Goal: Information Seeking & Learning: Find specific fact

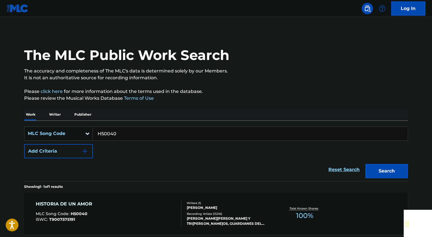
click at [150, 136] on input "H50040" at bounding box center [250, 134] width 315 height 14
paste input "A72285"
click at [394, 171] on button "Search" at bounding box center [386, 171] width 43 height 14
click at [146, 137] on input "A72285" at bounding box center [250, 134] width 315 height 14
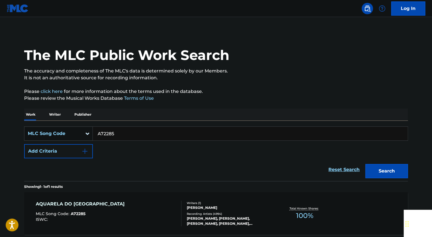
drag, startPoint x: 146, startPoint y: 137, endPoint x: 113, endPoint y: 134, distance: 32.5
click at [145, 137] on input "A72285" at bounding box center [250, 134] width 315 height 14
click at [397, 176] on button "Search" at bounding box center [386, 171] width 43 height 14
click at [153, 134] on input "A72285" at bounding box center [250, 134] width 315 height 14
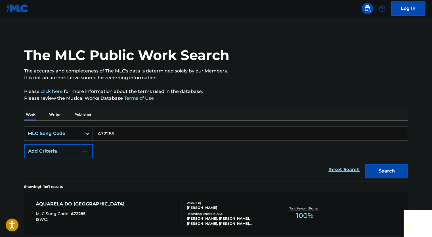
paste input "C06920"
click at [398, 167] on button "Search" at bounding box center [386, 171] width 43 height 14
click at [139, 133] on input "C06920" at bounding box center [250, 134] width 315 height 14
paste input "B3201"
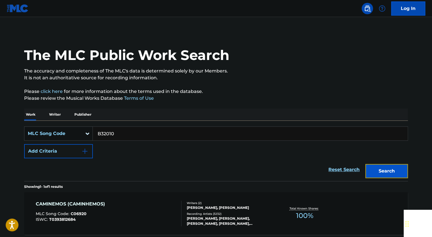
click at [388, 170] on button "Search" at bounding box center [386, 171] width 43 height 14
click at [153, 136] on input "B32010" at bounding box center [250, 134] width 315 height 14
paste input "T22872"
click at [401, 168] on button "Search" at bounding box center [386, 171] width 43 height 14
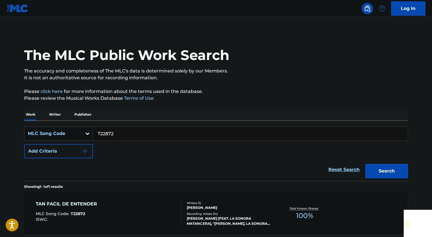
click at [162, 129] on input "T22872" at bounding box center [250, 134] width 315 height 14
paste input "B5628"
click at [377, 172] on button "Search" at bounding box center [386, 171] width 43 height 14
click at [118, 134] on input "B56282" at bounding box center [250, 134] width 315 height 14
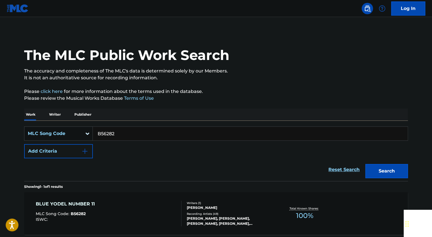
click at [118, 134] on input "B56282" at bounding box center [250, 134] width 315 height 14
click at [374, 180] on div "Search" at bounding box center [384, 169] width 45 height 23
click at [375, 173] on button "Search" at bounding box center [386, 171] width 43 height 14
click at [149, 134] on input "B56282" at bounding box center [250, 134] width 315 height 14
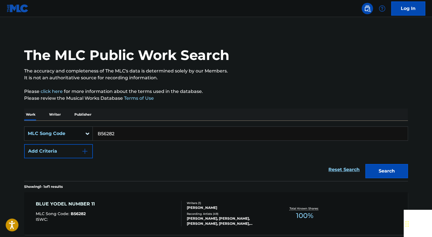
paste input "U07875"
click at [393, 166] on button "Search" at bounding box center [386, 171] width 43 height 14
click at [156, 131] on input "U07875" at bounding box center [250, 134] width 315 height 14
drag, startPoint x: 156, startPoint y: 131, endPoint x: 137, endPoint y: 132, distance: 19.0
click at [155, 132] on input "U07875" at bounding box center [250, 134] width 315 height 14
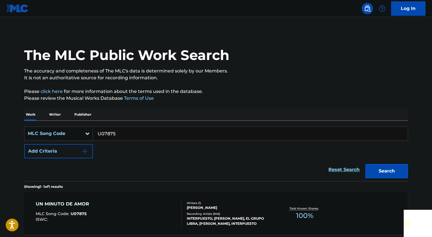
paste input "M2223W"
click at [382, 172] on button "Search" at bounding box center [386, 171] width 43 height 14
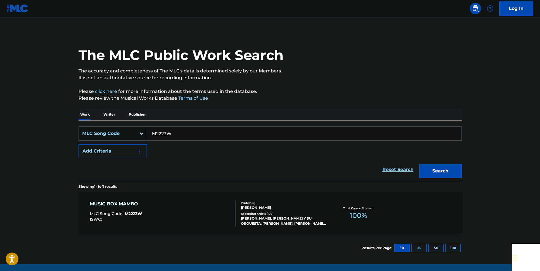
click at [168, 129] on input "M2223W" at bounding box center [304, 134] width 315 height 14
paste input "DVAV84"
click at [431, 172] on button "Search" at bounding box center [441, 171] width 43 height 14
click at [161, 129] on input "DVAV84" at bounding box center [304, 134] width 315 height 14
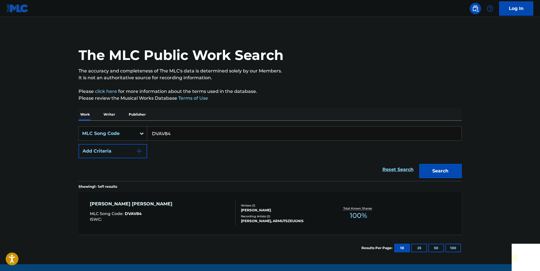
click at [161, 129] on input "DVAV84" at bounding box center [304, 134] width 315 height 14
paste input "Y14962"
click at [431, 168] on button "Search" at bounding box center [441, 171] width 43 height 14
click at [170, 132] on input "Y14962" at bounding box center [304, 134] width 315 height 14
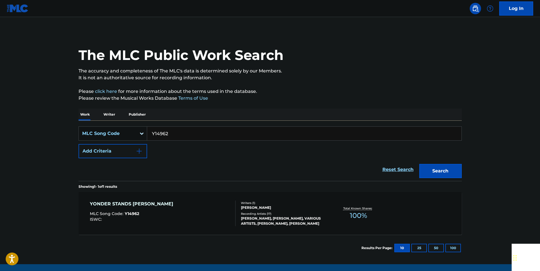
paste input "P17229"
click at [431, 170] on button "Search" at bounding box center [441, 171] width 43 height 14
click at [176, 133] on input "P17229" at bounding box center [304, 134] width 315 height 14
paste input "V02054"
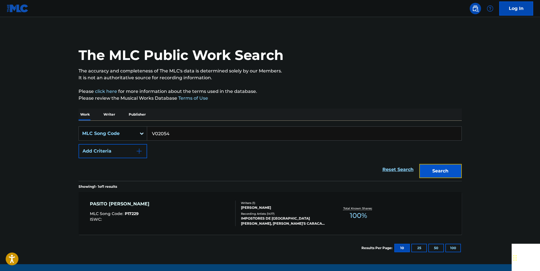
click at [431, 172] on button "Search" at bounding box center [441, 171] width 43 height 14
click at [166, 129] on input "V02054" at bounding box center [304, 134] width 315 height 14
click at [161, 132] on input "V02054" at bounding box center [304, 134] width 315 height 14
paste input "P35670"
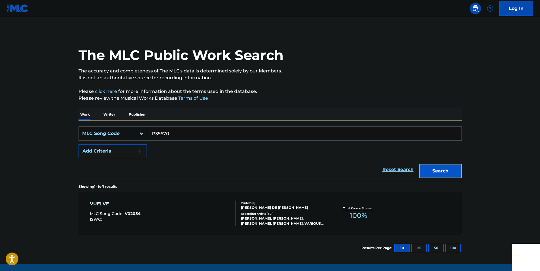
click at [431, 168] on button "Search" at bounding box center [441, 171] width 43 height 14
click at [172, 138] on input "P35670" at bounding box center [304, 134] width 315 height 14
paste input "Y1992"
click at [431, 168] on button "Search" at bounding box center [441, 171] width 43 height 14
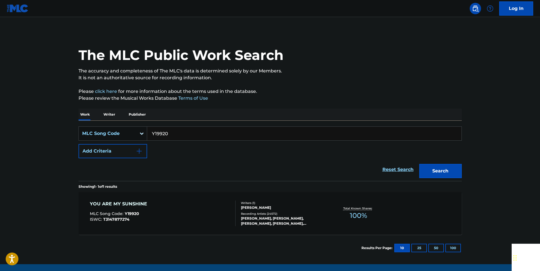
click at [171, 131] on input "Y19920" at bounding box center [304, 134] width 315 height 14
paste input "L460"
click at [431, 172] on button "Search" at bounding box center [441, 171] width 43 height 14
click at [172, 131] on input "L46020" at bounding box center [304, 134] width 315 height 14
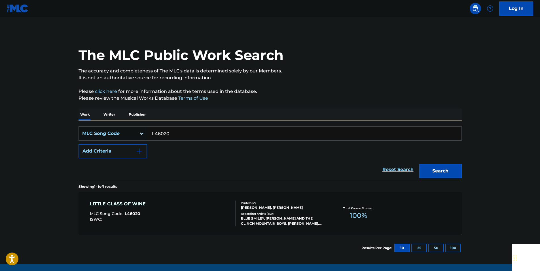
click at [172, 131] on input "L46020" at bounding box center [304, 134] width 315 height 14
paste input "I3822S"
click at [431, 167] on button "Search" at bounding box center [441, 171] width 43 height 14
click at [170, 134] on input "I3822S" at bounding box center [304, 134] width 315 height 14
drag, startPoint x: 170, startPoint y: 134, endPoint x: 157, endPoint y: 133, distance: 12.5
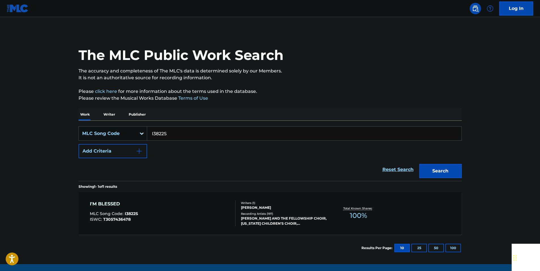
click at [170, 133] on input "I3822S" at bounding box center [304, 134] width 315 height 14
paste input "Q24009"
click at [431, 171] on button "Search" at bounding box center [441, 171] width 43 height 14
click at [169, 132] on input "Q24009" at bounding box center [304, 134] width 315 height 14
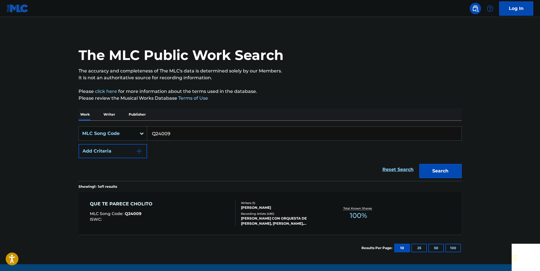
paste input "M06238"
click at [431, 172] on div "The MLC Public Work Search The accuracy and completeness of The MLC's data is d…" at bounding box center [270, 146] width 397 height 230
click at [431, 168] on button "Search" at bounding box center [441, 171] width 43 height 14
click at [174, 132] on input "M06238" at bounding box center [304, 134] width 315 height 14
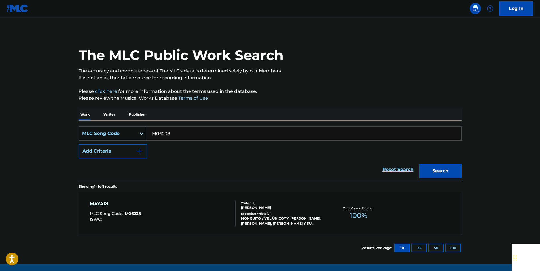
paste input "D7072A"
click at [431, 176] on button "Search" at bounding box center [441, 171] width 43 height 14
click at [175, 135] on input "D7072A" at bounding box center [304, 134] width 315 height 14
paste input "A2799I"
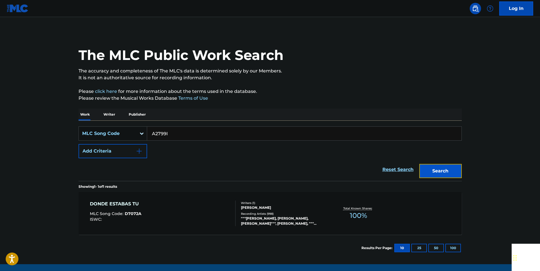
click at [431, 172] on button "Search" at bounding box center [441, 171] width 43 height 14
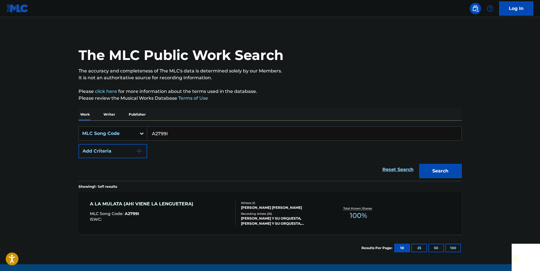
click at [173, 135] on input "A2799I" at bounding box center [304, 134] width 315 height 14
paste input "957516"
click at [431, 169] on button "Search" at bounding box center [441, 171] width 43 height 14
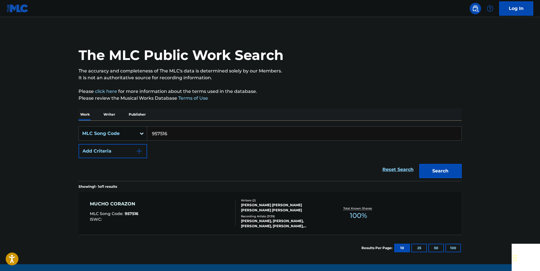
click at [165, 130] on input "957516" at bounding box center [304, 134] width 315 height 14
click at [165, 131] on input "957516" at bounding box center [304, 134] width 315 height 14
paste input "E31199"
click at [431, 169] on button "Search" at bounding box center [441, 171] width 43 height 14
click at [163, 132] on input "E31199" at bounding box center [304, 134] width 315 height 14
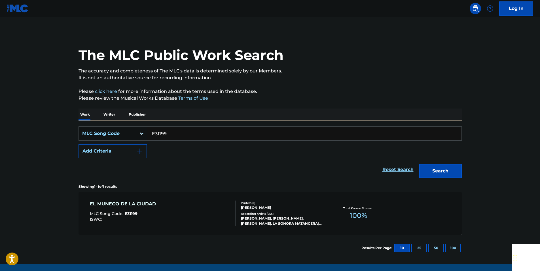
click at [163, 132] on input "E31199" at bounding box center [304, 134] width 315 height 14
paste input "M03985"
click at [431, 176] on button "Search" at bounding box center [441, 171] width 43 height 14
click at [162, 132] on input "M03985" at bounding box center [304, 134] width 315 height 14
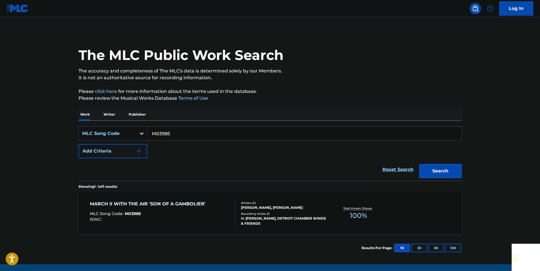
paste input "AA6MCH"
click at [431, 176] on button "Search" at bounding box center [441, 171] width 43 height 14
click at [165, 134] on input "AA6MCH" at bounding box center [304, 134] width 315 height 14
paste input "E34240"
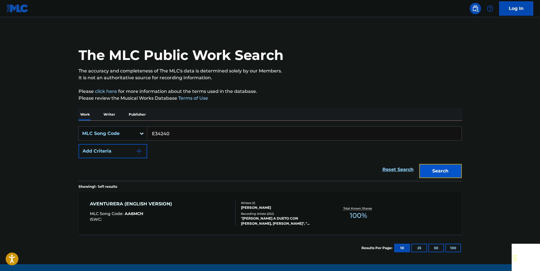
click at [431, 172] on button "Search" at bounding box center [441, 171] width 43 height 14
click at [173, 133] on input "E34240" at bounding box center [304, 134] width 315 height 14
paste input "5632"
click at [431, 169] on button "Search" at bounding box center [441, 171] width 43 height 14
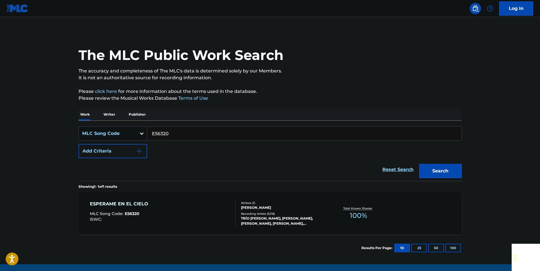
click at [165, 134] on input "E56320" at bounding box center [304, 134] width 315 height 14
drag, startPoint x: 165, startPoint y: 134, endPoint x: 161, endPoint y: 134, distance: 3.1
click at [165, 134] on input "E56320" at bounding box center [304, 134] width 315 height 14
paste input "I76252"
click at [431, 179] on div "The MLC Public Work Search The accuracy and completeness of The MLC's data is d…" at bounding box center [270, 146] width 397 height 230
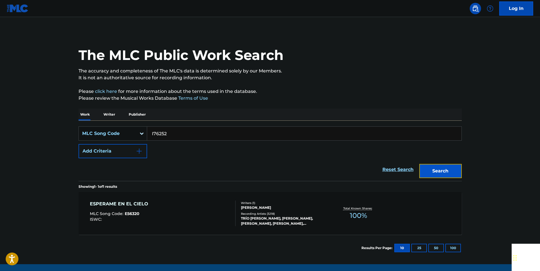
click at [431, 171] on button "Search" at bounding box center [441, 171] width 43 height 14
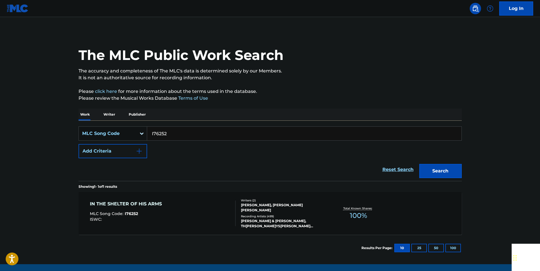
click at [165, 133] on input "I76252" at bounding box center [304, 134] width 315 height 14
paste input "H2385J"
click at [431, 168] on button "Search" at bounding box center [441, 171] width 43 height 14
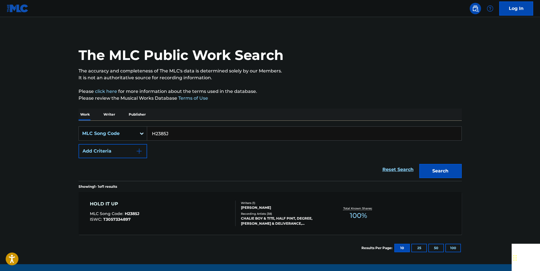
click at [170, 130] on input "H2385J" at bounding box center [304, 134] width 315 height 14
paste input "L12757"
click at [431, 170] on button "Search" at bounding box center [441, 171] width 43 height 14
click at [168, 134] on input "L12757" at bounding box center [304, 134] width 315 height 14
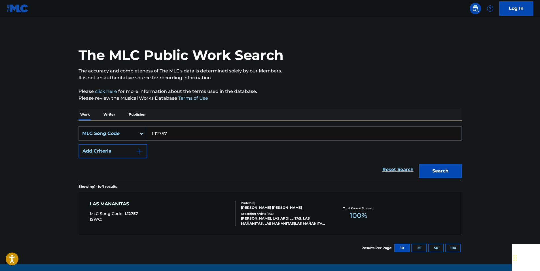
click at [168, 134] on input "L12757" at bounding box center [304, 134] width 315 height 14
click at [431, 167] on button "Search" at bounding box center [441, 171] width 43 height 14
click at [163, 133] on input "L12757" at bounding box center [304, 134] width 315 height 14
paste input "O89288"
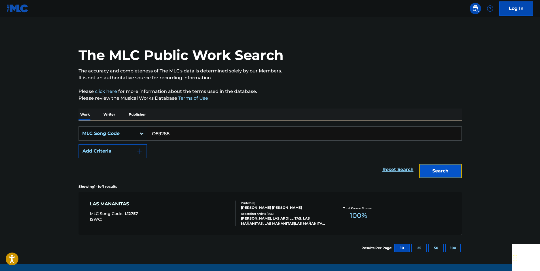
click at [431, 172] on button "Search" at bounding box center [441, 171] width 43 height 14
click at [170, 132] on input "O89288" at bounding box center [304, 134] width 315 height 14
paste input "T7347"
click at [431, 170] on button "Search" at bounding box center [441, 171] width 43 height 14
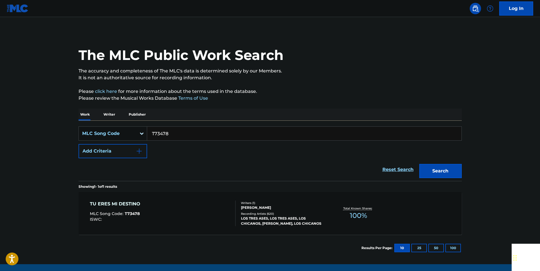
click at [168, 131] on input "T73478" at bounding box center [304, 134] width 315 height 14
paste input "982045"
drag, startPoint x: 452, startPoint y: 169, endPoint x: 446, endPoint y: 168, distance: 6.3
click at [431, 169] on button "Search" at bounding box center [441, 171] width 43 height 14
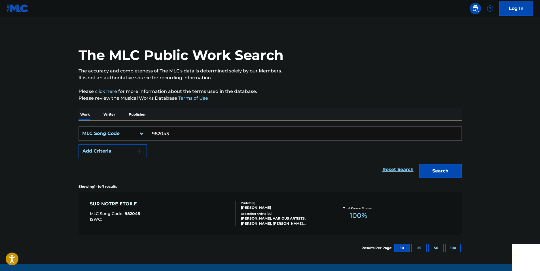
click at [169, 132] on input "982045" at bounding box center [304, 134] width 315 height 14
paste input "B18671"
click at [431, 173] on button "Search" at bounding box center [441, 171] width 43 height 14
click at [178, 133] on input "B18671" at bounding box center [304, 134] width 315 height 14
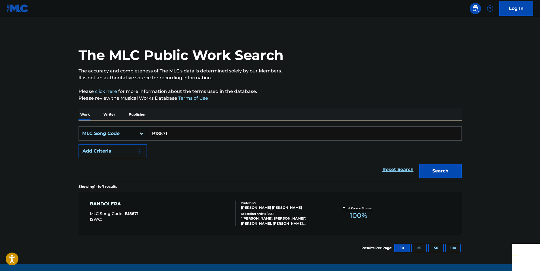
drag, startPoint x: 178, startPoint y: 133, endPoint x: 175, endPoint y: 134, distance: 3.2
click at [178, 134] on input "B18671" at bounding box center [304, 134] width 315 height 14
paste input "W00400"
click at [431, 170] on button "Search" at bounding box center [441, 171] width 43 height 14
click at [171, 125] on div "SearchWithCriteria9775288e-f3d4-4e62-8c86-03cd8c210ce8 MLC Song Code W00400 Add…" at bounding box center [271, 151] width 384 height 60
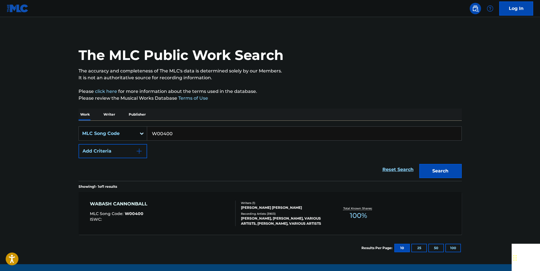
click at [173, 133] on input "W00400" at bounding box center [304, 134] width 315 height 14
paste input "N5947B"
click at [431, 168] on button "Search" at bounding box center [441, 171] width 43 height 14
click at [171, 133] on input "N5947B" at bounding box center [304, 134] width 315 height 14
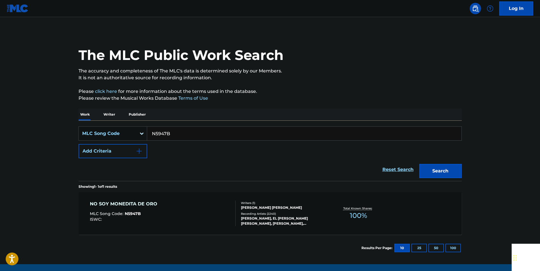
click at [171, 133] on input "N5947B" at bounding box center [304, 134] width 315 height 14
paste input "R00429"
drag, startPoint x: 473, startPoint y: 174, endPoint x: 451, endPoint y: 171, distance: 22.0
click at [431, 174] on main "The MLC Public Work Search The accuracy and completeness of The MLC's data is d…" at bounding box center [270, 140] width 540 height 247
click at [431, 171] on button "Search" at bounding box center [441, 171] width 43 height 14
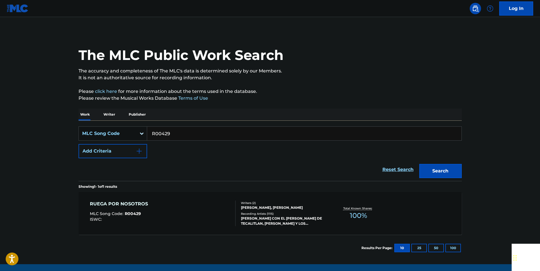
click at [188, 132] on input "R00429" at bounding box center [304, 134] width 315 height 14
paste input "E34720"
click at [431, 167] on button "Search" at bounding box center [441, 171] width 43 height 14
click at [168, 135] on input "E34720" at bounding box center [304, 134] width 315 height 14
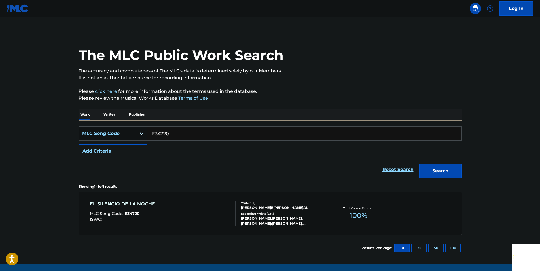
click at [168, 135] on input "E34720" at bounding box center [304, 134] width 315 height 14
paste input "S45039"
click at [431, 170] on button "Search" at bounding box center [441, 171] width 43 height 14
click at [168, 130] on input "S45039" at bounding box center [304, 134] width 315 height 14
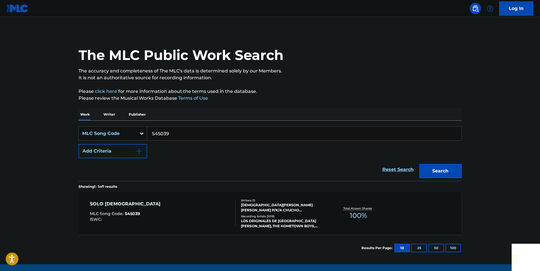
paste input "I33270"
click at [431, 167] on button "Search" at bounding box center [441, 171] width 43 height 14
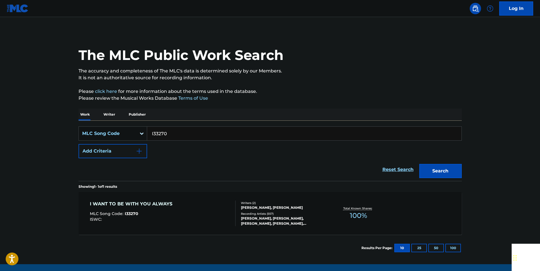
click at [172, 132] on input "I33270" at bounding box center [304, 134] width 315 height 14
paste input "W61941"
click at [431, 173] on button "Search" at bounding box center [441, 171] width 43 height 14
click at [172, 134] on input "W61941" at bounding box center [304, 134] width 315 height 14
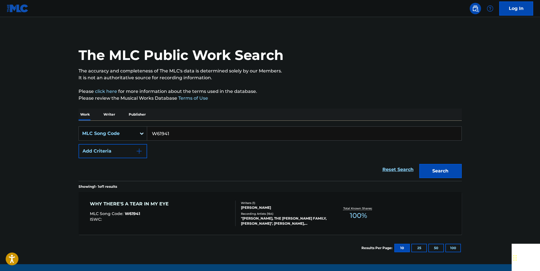
click at [172, 134] on input "W61941" at bounding box center [304, 134] width 315 height 14
paste input "U1910"
click at [431, 171] on button "Search" at bounding box center [441, 171] width 43 height 14
click at [170, 136] on input "U19101" at bounding box center [304, 134] width 315 height 14
click at [158, 133] on input "U19101" at bounding box center [304, 134] width 315 height 14
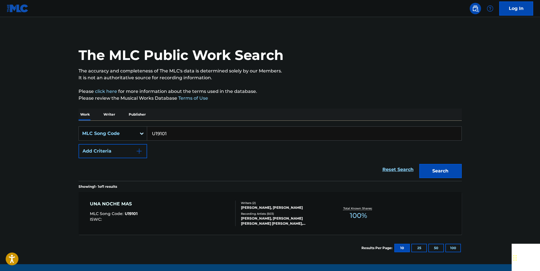
click at [158, 133] on input "U19101" at bounding box center [304, 134] width 315 height 14
paste input "968097"
click at [431, 169] on button "Search" at bounding box center [441, 171] width 43 height 14
click at [168, 136] on input "968097" at bounding box center [304, 134] width 315 height 14
drag, startPoint x: 168, startPoint y: 136, endPoint x: 161, endPoint y: 136, distance: 7.1
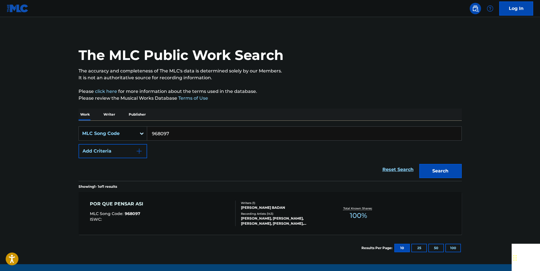
click at [168, 136] on input "968097" at bounding box center [304, 134] width 315 height 14
paste input "E33732"
click at [431, 170] on button "Search" at bounding box center [441, 171] width 43 height 14
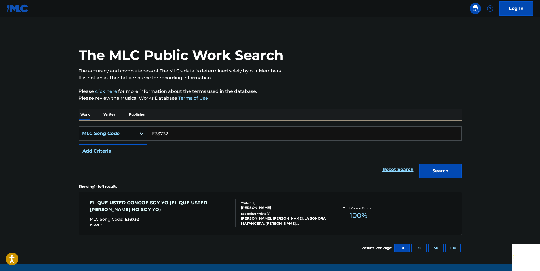
click at [164, 128] on input "E33732" at bounding box center [304, 134] width 315 height 14
paste input "I08387"
click at [431, 171] on button "Search" at bounding box center [441, 171] width 43 height 14
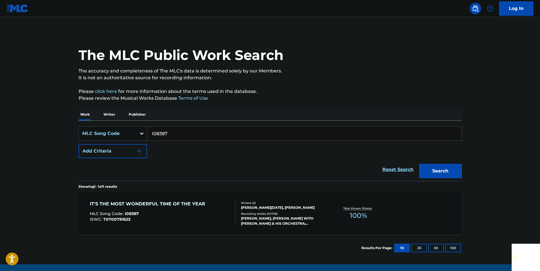
click at [172, 126] on div "SearchWithCriteria9775288e-f3d4-4e62-8c86-03cd8c210ce8 MLC Song Code I08387 Add…" at bounding box center [271, 151] width 384 height 60
drag, startPoint x: 172, startPoint y: 126, endPoint x: 173, endPoint y: 133, distance: 6.9
click at [173, 133] on input "I08387" at bounding box center [304, 134] width 315 height 14
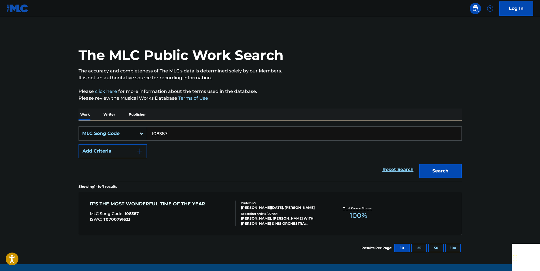
paste input "L53120"
click at [431, 170] on button "Search" at bounding box center [441, 171] width 43 height 14
click at [173, 133] on input "L53120" at bounding box center [304, 134] width 315 height 14
drag, startPoint x: 173, startPoint y: 133, endPoint x: 164, endPoint y: 134, distance: 9.5
click at [172, 133] on input "L53120" at bounding box center [304, 134] width 315 height 14
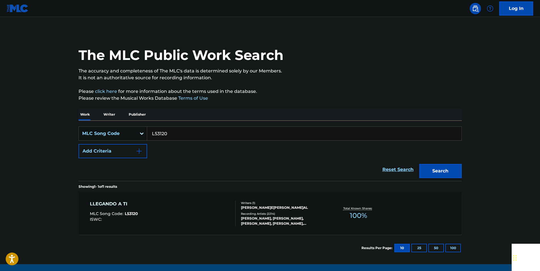
paste input "M08095"
click at [431, 169] on button "Search" at bounding box center [441, 171] width 43 height 14
click at [177, 134] on input "M08095" at bounding box center [304, 134] width 315 height 14
paste input "D19680"
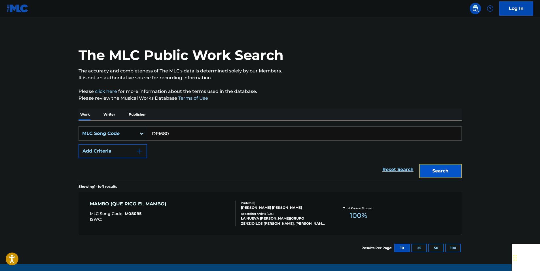
click at [431, 169] on button "Search" at bounding box center [441, 171] width 43 height 14
click at [173, 138] on input "D19680" at bounding box center [304, 134] width 315 height 14
paste input "T2876"
click at [431, 169] on button "Search" at bounding box center [441, 171] width 43 height 14
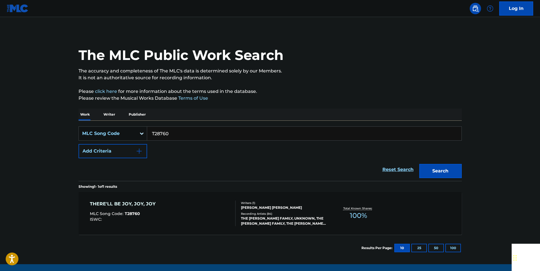
click at [177, 131] on input "T28760" at bounding box center [304, 134] width 315 height 14
paste input "N2106J"
click at [431, 172] on button "Search" at bounding box center [441, 171] width 43 height 14
click at [170, 132] on input "N2106J" at bounding box center [304, 134] width 315 height 14
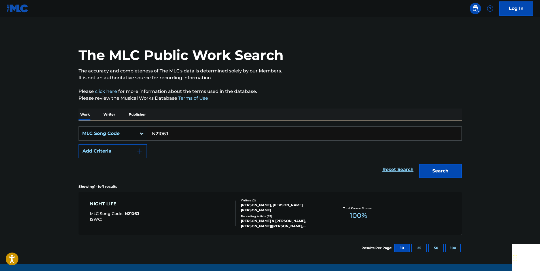
click at [170, 132] on input "N2106J" at bounding box center [304, 134] width 315 height 14
click at [431, 168] on button "Search" at bounding box center [441, 171] width 43 height 14
click at [183, 131] on input "N2106J" at bounding box center [304, 134] width 315 height 14
drag, startPoint x: 183, startPoint y: 131, endPoint x: 165, endPoint y: 134, distance: 18.1
click at [182, 131] on input "N2106J" at bounding box center [304, 134] width 315 height 14
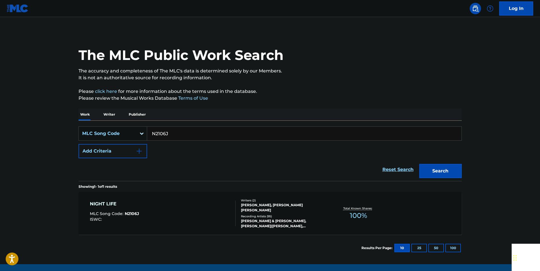
paste input "B16000"
click at [431, 167] on button "Search" at bounding box center [441, 171] width 43 height 14
click at [170, 135] on input "B16000" at bounding box center [304, 134] width 315 height 14
paste input "E2389H"
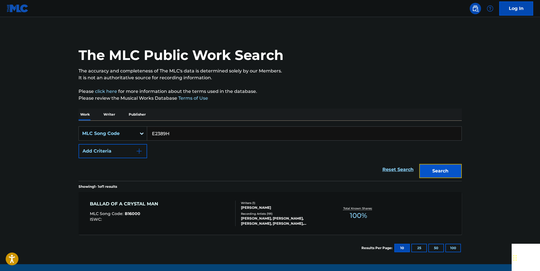
click at [431, 169] on button "Search" at bounding box center [441, 171] width 43 height 14
click at [172, 132] on input "E2389H" at bounding box center [304, 134] width 315 height 14
click at [431, 165] on button "Search" at bounding box center [441, 171] width 43 height 14
click at [170, 130] on input "E2389H" at bounding box center [304, 134] width 315 height 14
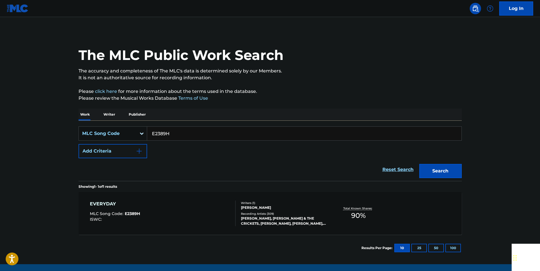
click at [170, 130] on input "E2389H" at bounding box center [304, 134] width 315 height 14
paste input "978032"
click at [431, 170] on button "Search" at bounding box center [441, 171] width 43 height 14
click at [175, 132] on input "978032" at bounding box center [304, 134] width 315 height 14
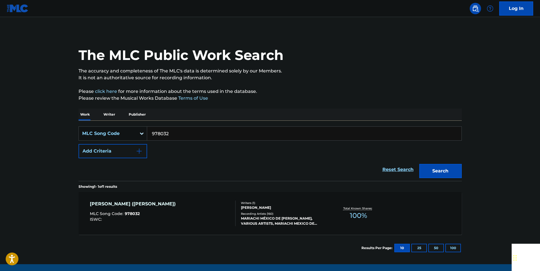
paste input "B00480"
click at [424, 168] on button "Search" at bounding box center [441, 171] width 43 height 14
click at [176, 134] on input "B00480" at bounding box center [304, 134] width 315 height 14
paste input "S1178Q"
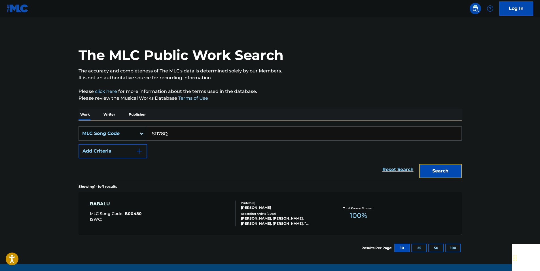
click at [431, 170] on button "Search" at bounding box center [441, 171] width 43 height 14
click at [168, 139] on input "S1178Q" at bounding box center [304, 134] width 315 height 14
paste input "0072"
drag, startPoint x: 457, startPoint y: 170, endPoint x: 220, endPoint y: 35, distance: 272.4
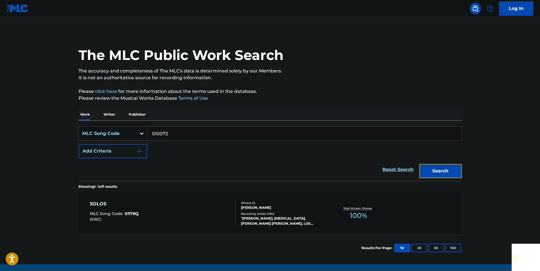
click at [431, 170] on button "Search" at bounding box center [441, 171] width 43 height 14
click at [175, 136] on input "S10072" at bounding box center [304, 134] width 315 height 14
drag, startPoint x: 175, startPoint y: 136, endPoint x: 163, endPoint y: 134, distance: 12.0
click at [175, 136] on input "S10072" at bounding box center [304, 134] width 315 height 14
paste input "910984"
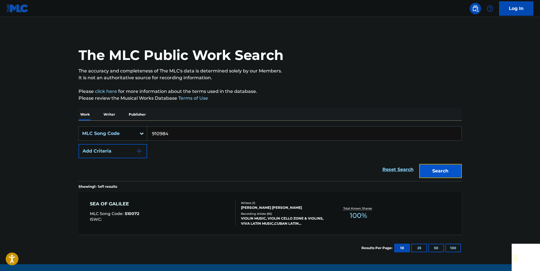
click at [431, 170] on button "Search" at bounding box center [441, 171] width 43 height 14
click at [168, 133] on input "910984" at bounding box center [304, 134] width 315 height 14
paste input "A49760"
click at [431, 171] on button "Search" at bounding box center [441, 171] width 43 height 14
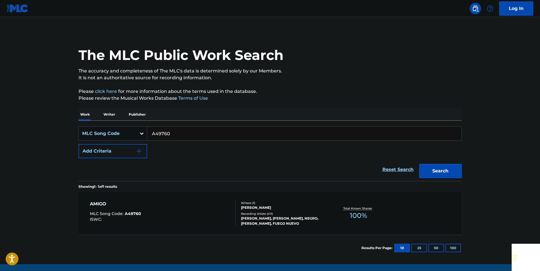
click at [169, 136] on input "A49760" at bounding box center [304, 134] width 315 height 14
paste input "L7742T"
click at [431, 174] on button "Search" at bounding box center [441, 171] width 43 height 14
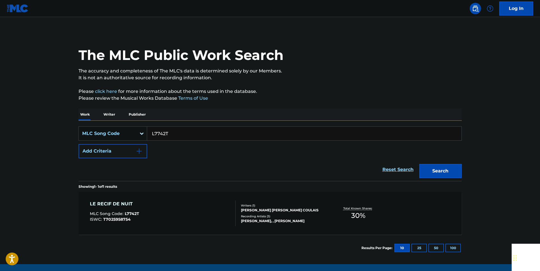
click at [172, 135] on input "L7742T" at bounding box center [304, 134] width 315 height 14
click at [171, 136] on input "L7742T" at bounding box center [304, 134] width 315 height 14
paste input "H03019"
drag, startPoint x: 460, startPoint y: 172, endPoint x: 378, endPoint y: 104, distance: 106.7
click at [431, 172] on button "Search" at bounding box center [441, 171] width 43 height 14
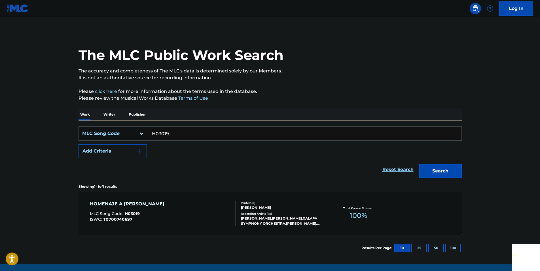
click at [172, 135] on input "H03019" at bounding box center [304, 134] width 315 height 14
paste input "943030"
click at [431, 168] on button "Search" at bounding box center [441, 171] width 43 height 14
click at [186, 132] on input "943030" at bounding box center [304, 134] width 315 height 14
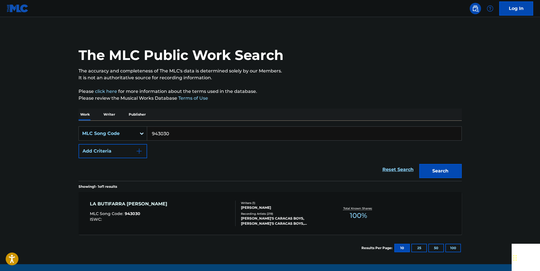
drag, startPoint x: 186, startPoint y: 132, endPoint x: 158, endPoint y: 133, distance: 27.5
click at [185, 132] on input "943030" at bounding box center [304, 134] width 315 height 14
paste input "D17221"
click at [431, 175] on button "Search" at bounding box center [441, 171] width 43 height 14
click at [176, 137] on input "D17221" at bounding box center [304, 134] width 315 height 14
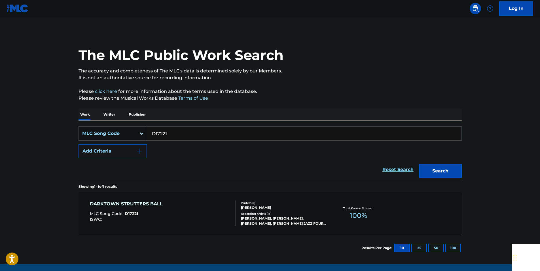
click at [176, 137] on input "D17221" at bounding box center [304, 134] width 315 height 14
paste input "I2542N"
click at [431, 165] on button "Search" at bounding box center [441, 171] width 43 height 14
click at [173, 131] on input "I2542N" at bounding box center [304, 134] width 315 height 14
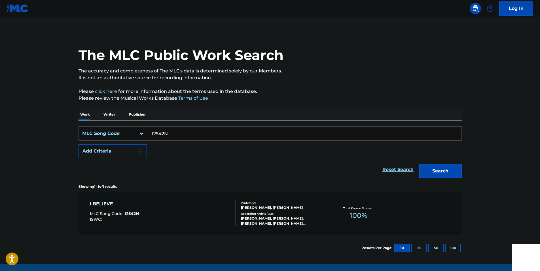
paste input "1352"
click at [431, 172] on button "Search" at bounding box center [441, 171] width 43 height 14
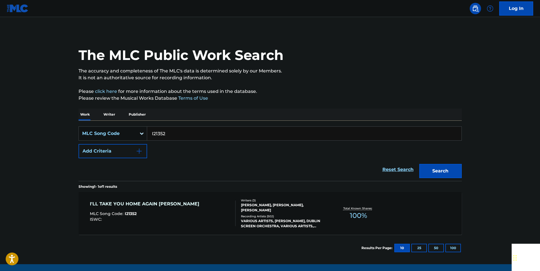
click at [166, 132] on input "I21352" at bounding box center [304, 134] width 315 height 14
click at [167, 135] on input "I21352" at bounding box center [304, 134] width 315 height 14
click at [171, 134] on input "I21352" at bounding box center [304, 134] width 315 height 14
paste input "H09760"
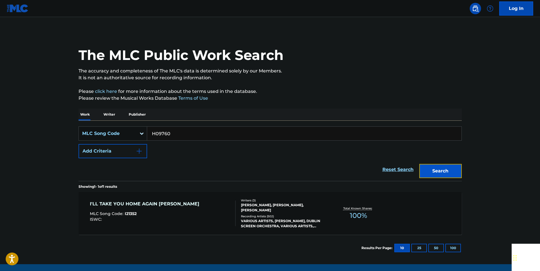
click at [431, 172] on button "Search" at bounding box center [441, 171] width 43 height 14
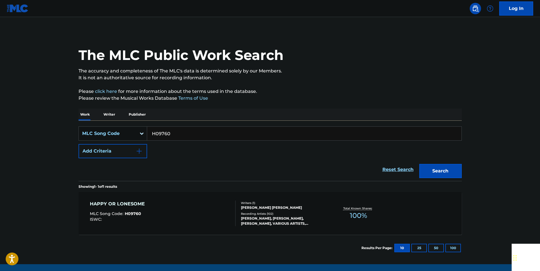
click at [179, 136] on input "H09760" at bounding box center [304, 134] width 315 height 14
paste input "IVAGZ4"
click at [430, 165] on button "Search" at bounding box center [441, 171] width 43 height 14
click at [176, 129] on input "IVAGZ4" at bounding box center [304, 134] width 315 height 14
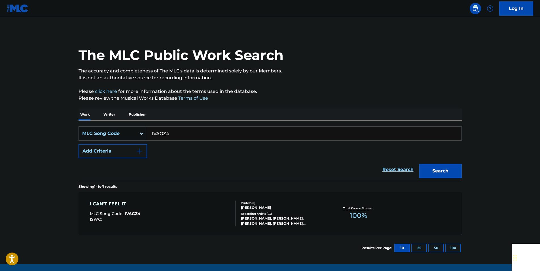
click at [176, 129] on input "IVAGZ4" at bounding box center [304, 134] width 315 height 14
paste input "C0162"
click at [431, 168] on button "Search" at bounding box center [441, 171] width 43 height 14
click at [176, 137] on input "C01624" at bounding box center [304, 134] width 315 height 14
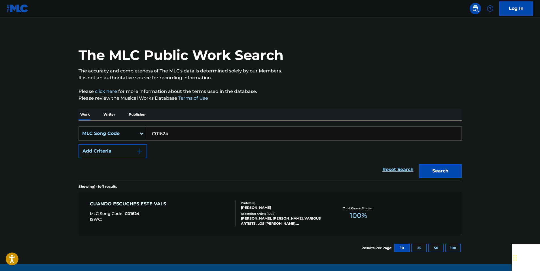
paste input "66855"
click at [431, 174] on button "Search" at bounding box center [441, 171] width 43 height 14
click at [170, 132] on input "C66855" at bounding box center [304, 134] width 315 height 14
click at [174, 159] on div "Reset Search Search" at bounding box center [271, 169] width 384 height 23
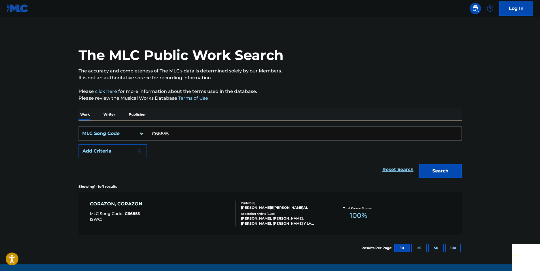
click at [169, 133] on input "C66855" at bounding box center [304, 134] width 315 height 14
click at [173, 161] on div "Reset Search Search" at bounding box center [271, 169] width 384 height 23
click at [169, 133] on input "C66855" at bounding box center [304, 134] width 315 height 14
click at [168, 154] on div "SearchWithCriteria9775288e-f3d4-4e62-8c86-03cd8c210ce8 MLC Song Code C66855 Add…" at bounding box center [271, 142] width 384 height 32
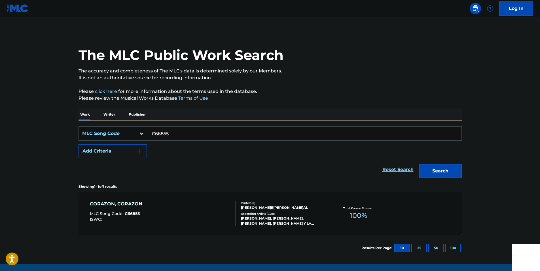
click at [169, 133] on input "C66855" at bounding box center [304, 134] width 315 height 14
paste input "B56217"
click at [431, 170] on button "Search" at bounding box center [441, 171] width 43 height 14
click at [174, 140] on div "SearchWithCriteria9775288e-f3d4-4e62-8c86-03cd8c210ce8 MLC Song Code B56217 Add…" at bounding box center [271, 142] width 384 height 32
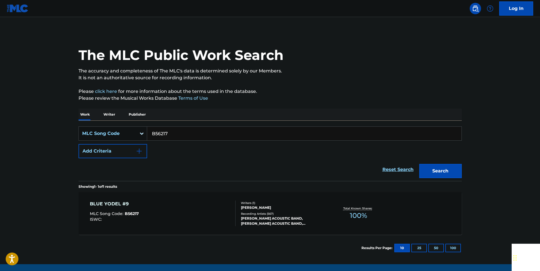
click at [169, 132] on input "B56217" at bounding box center [304, 134] width 315 height 14
paste input "T6463"
click at [431, 167] on button "Search" at bounding box center [441, 171] width 43 height 14
click at [170, 136] on input "T64637" at bounding box center [304, 134] width 315 height 14
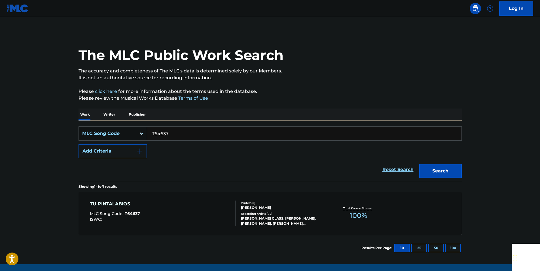
click at [170, 136] on input "T64637" at bounding box center [304, 134] width 315 height 14
paste input "C02514"
drag, startPoint x: 449, startPoint y: 170, endPoint x: 315, endPoint y: 93, distance: 154.5
click at [431, 170] on button "Search" at bounding box center [441, 171] width 43 height 14
click at [168, 129] on input "C02514" at bounding box center [304, 134] width 315 height 14
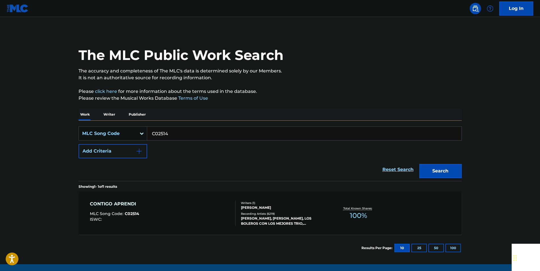
click at [168, 129] on input "C02514" at bounding box center [304, 134] width 315 height 14
click at [164, 132] on input "C02514" at bounding box center [304, 134] width 315 height 14
paste input "G1448I"
type input "G1448I"
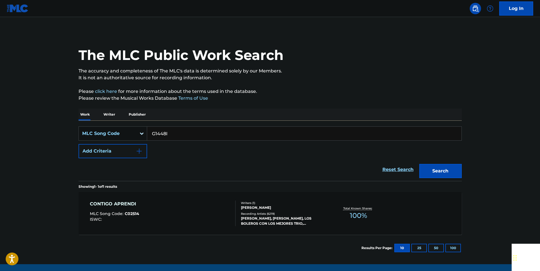
drag, startPoint x: 413, startPoint y: 169, endPoint x: 419, endPoint y: 171, distance: 6.1
click at [415, 170] on link "Reset Search" at bounding box center [398, 169] width 37 height 12
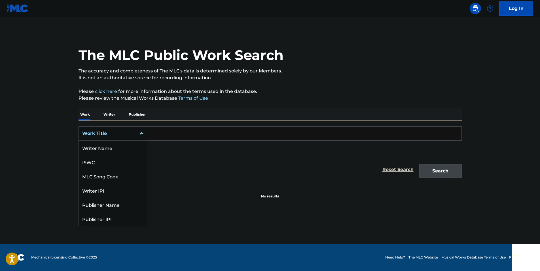
click at [136, 130] on div "Work Title" at bounding box center [108, 133] width 58 height 11
click at [133, 145] on div "MLC Song Code" at bounding box center [113, 147] width 68 height 14
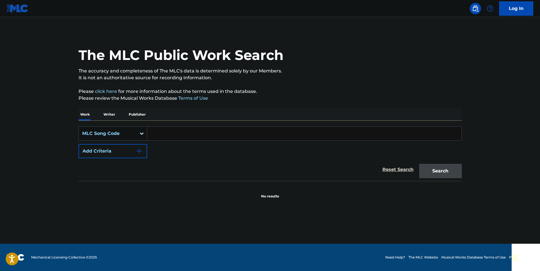
click at [172, 132] on input "Search Form" at bounding box center [304, 134] width 315 height 14
paste input "G1448I"
click at [431, 170] on div "The MLC Public Work Search The accuracy and completeness of The MLC's data is d…" at bounding box center [270, 114] width 397 height 167
click at [431, 173] on button "Search" at bounding box center [441, 171] width 43 height 14
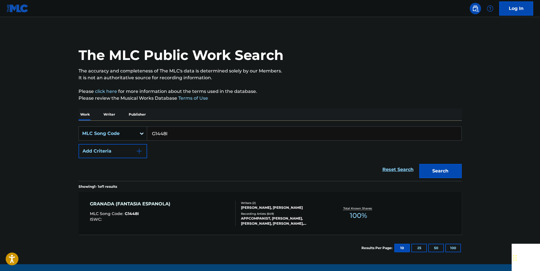
click at [171, 132] on input "G1448I" at bounding box center [304, 134] width 315 height 14
paste input "E02633"
click at [431, 170] on button "Search" at bounding box center [441, 171] width 43 height 14
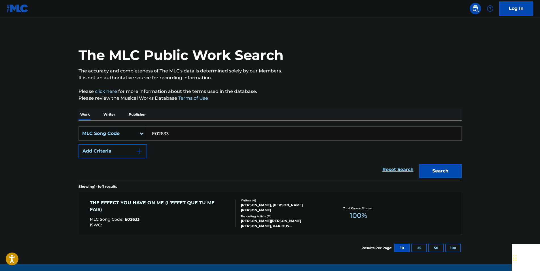
click at [171, 136] on input "E02633" at bounding box center [304, 134] width 315 height 14
drag, startPoint x: 171, startPoint y: 136, endPoint x: 160, endPoint y: 130, distance: 12.2
click at [171, 135] on input "E02633" at bounding box center [304, 134] width 315 height 14
paste input "H47607"
click at [431, 173] on button "Search" at bounding box center [441, 171] width 43 height 14
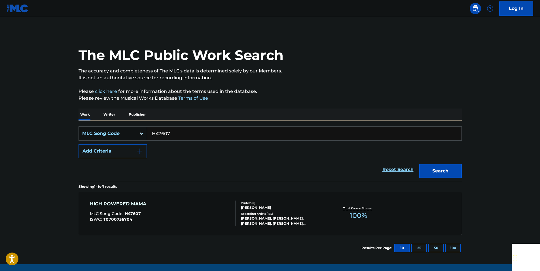
click at [178, 134] on input "H47607" at bounding box center [304, 134] width 315 height 14
paste input "M4883"
click at [431, 173] on button "Search" at bounding box center [441, 171] width 43 height 14
click at [168, 134] on input "M48837" at bounding box center [304, 134] width 315 height 14
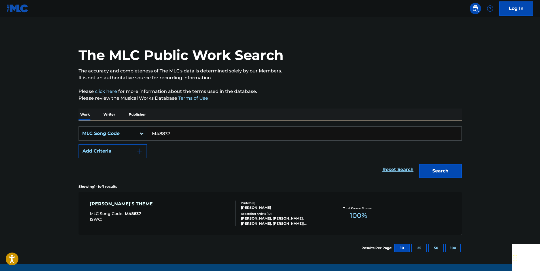
click at [168, 134] on input "M48837" at bounding box center [304, 134] width 315 height 14
paste input "E10825"
click at [431, 167] on button "Search" at bounding box center [441, 171] width 43 height 14
click at [174, 132] on input "E10825" at bounding box center [304, 134] width 315 height 14
drag, startPoint x: 174, startPoint y: 132, endPoint x: 161, endPoint y: 132, distance: 13.6
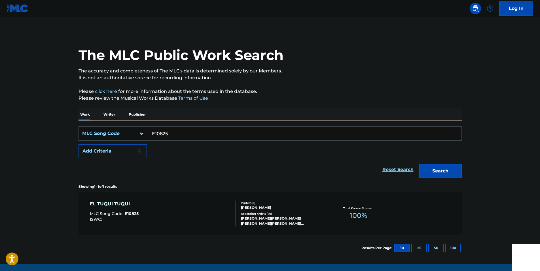
click at [174, 132] on input "E10825" at bounding box center [304, 134] width 315 height 14
paste input "MVBTI8"
click at [431, 173] on button "Search" at bounding box center [441, 171] width 43 height 14
click at [161, 133] on input "MVBTI8" at bounding box center [304, 134] width 315 height 14
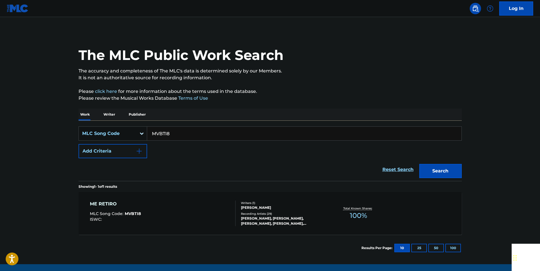
paste input "13402"
click at [431, 164] on button "Search" at bounding box center [441, 171] width 43 height 14
click at [165, 132] on input "M13402" at bounding box center [304, 134] width 315 height 14
paste input "94597"
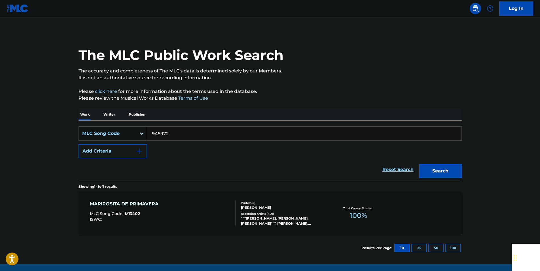
click at [431, 171] on div "The MLC Public Work Search The accuracy and completeness of The MLC's data is d…" at bounding box center [270, 146] width 397 height 230
click at [431, 167] on button "Search" at bounding box center [441, 171] width 43 height 14
click at [172, 129] on input "945972" at bounding box center [304, 134] width 315 height 14
paste input "NG8NJ3"
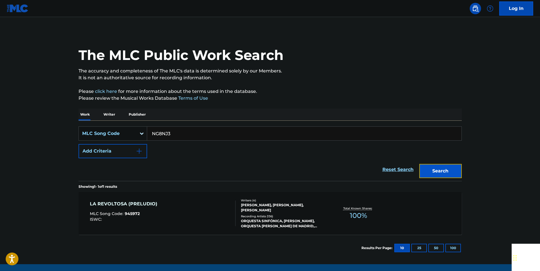
click at [431, 175] on button "Search" at bounding box center [441, 171] width 43 height 14
click at [175, 132] on input "NG8NJ3" at bounding box center [304, 134] width 315 height 14
paste input "L3778R"
click at [431, 167] on button "Search" at bounding box center [441, 171] width 43 height 14
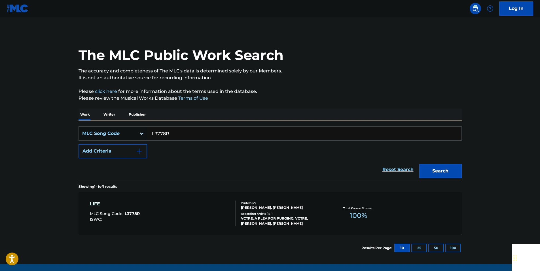
click at [170, 133] on input "L3778R" at bounding box center [304, 134] width 315 height 14
drag, startPoint x: 170, startPoint y: 133, endPoint x: 161, endPoint y: 134, distance: 8.6
click at [170, 133] on input "L3778R" at bounding box center [304, 134] width 315 height 14
paste input "S05389"
click at [431, 169] on main "The MLC Public Work Search The accuracy and completeness of The MLC's data is d…" at bounding box center [270, 140] width 540 height 247
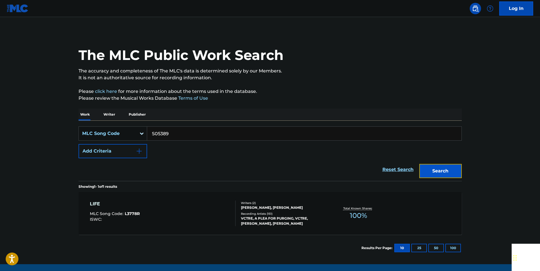
click at [431, 170] on button "Search" at bounding box center [441, 171] width 43 height 14
click at [174, 133] on input "S05389" at bounding box center [304, 134] width 315 height 14
paste input "35162"
click at [431, 174] on button "Search" at bounding box center [441, 171] width 43 height 14
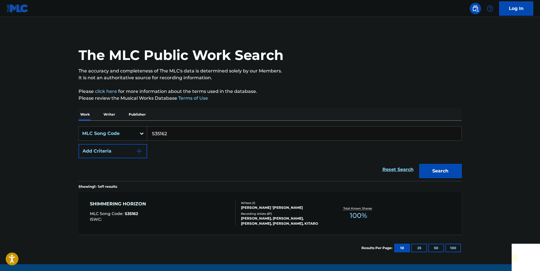
click at [169, 132] on input "S35162" at bounding box center [304, 134] width 315 height 14
paste input "L01161"
click at [431, 170] on button "Search" at bounding box center [441, 171] width 43 height 14
click at [175, 135] on input "L01161" at bounding box center [304, 134] width 315 height 14
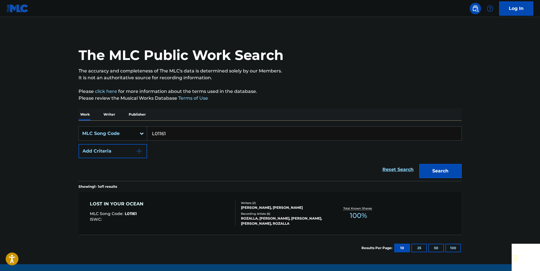
click at [175, 135] on input "L01161" at bounding box center [304, 134] width 315 height 14
paste input "Q55300"
click at [431, 168] on button "Search" at bounding box center [441, 171] width 43 height 14
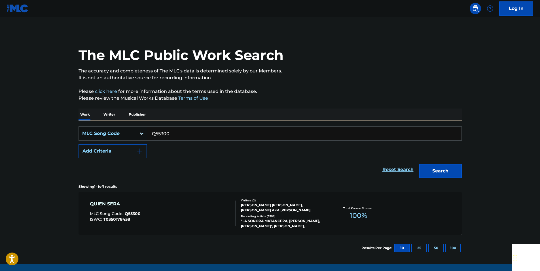
click at [173, 136] on input "Q55300" at bounding box center [304, 134] width 315 height 14
paste input "C14481"
click at [431, 170] on button "Search" at bounding box center [441, 171] width 43 height 14
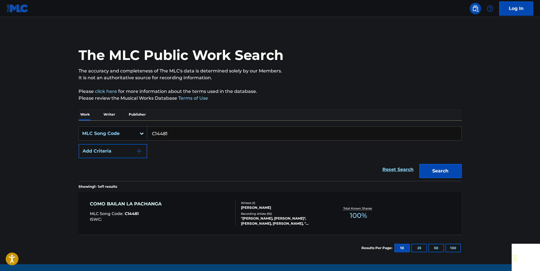
click at [167, 132] on input "C14481" at bounding box center [304, 134] width 315 height 14
paste input "S00712"
click at [431, 172] on button "Search" at bounding box center [441, 171] width 43 height 14
click at [172, 132] on input "S00712" at bounding box center [304, 134] width 315 height 14
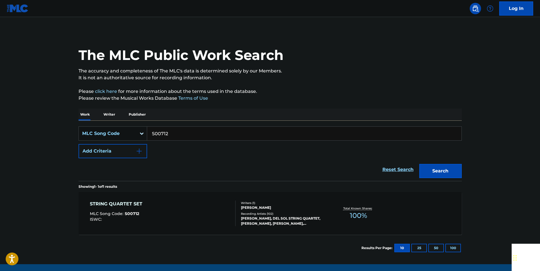
click at [172, 132] on input "S00712" at bounding box center [304, 134] width 315 height 14
paste input "902263"
click at [431, 171] on button "Search" at bounding box center [441, 171] width 43 height 14
click at [169, 136] on input "902263" at bounding box center [304, 134] width 315 height 14
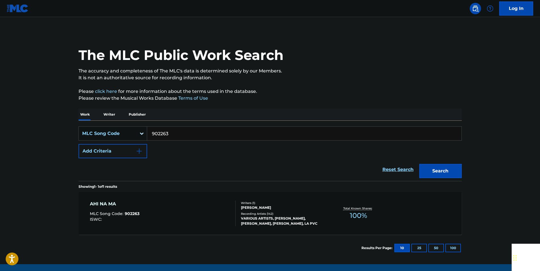
paste input "U10009"
click at [426, 174] on button "Search" at bounding box center [441, 171] width 43 height 14
click at [169, 132] on input "U10009" at bounding box center [304, 134] width 315 height 14
paste input "I6432Q"
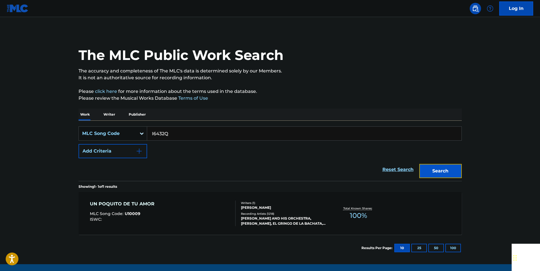
click at [431, 175] on button "Search" at bounding box center [441, 171] width 43 height 14
click at [169, 130] on input "I6432Q" at bounding box center [304, 134] width 315 height 14
paste input "N00634"
click at [431, 165] on button "Search" at bounding box center [441, 171] width 43 height 14
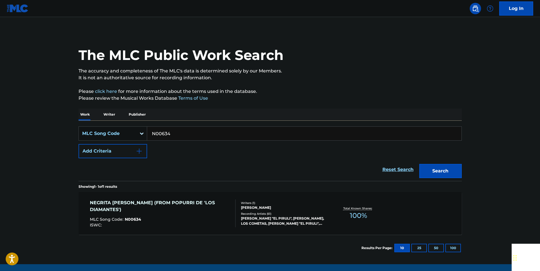
click at [163, 134] on input "N00634" at bounding box center [304, 134] width 315 height 14
paste input "L06525"
click at [431, 170] on button "Search" at bounding box center [441, 171] width 43 height 14
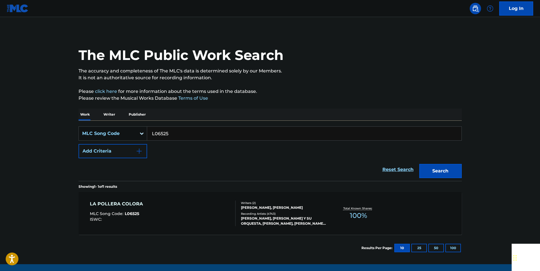
click at [169, 133] on input "L06525" at bounding box center [304, 134] width 315 height 14
paste input "G41500"
click at [431, 166] on button "Search" at bounding box center [441, 171] width 43 height 14
click at [170, 134] on input "G41500" at bounding box center [304, 134] width 315 height 14
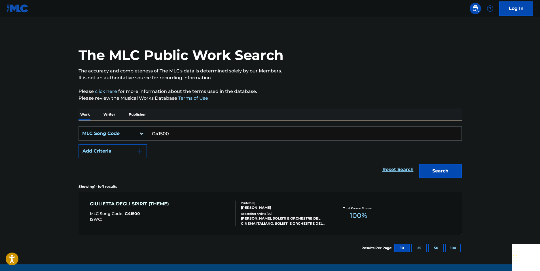
click at [170, 134] on input "G41500" at bounding box center [304, 134] width 315 height 14
paste input "E2532"
click at [431, 173] on button "Search" at bounding box center [441, 171] width 43 height 14
click at [176, 134] on input "E25320" at bounding box center [304, 134] width 315 height 14
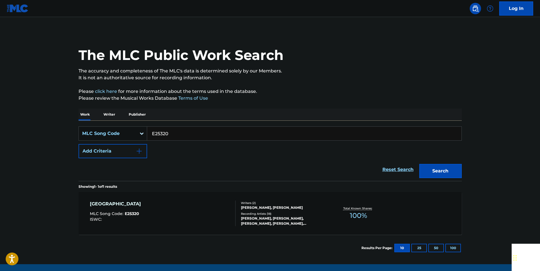
paste input "B3528N"
click at [431, 168] on button "Search" at bounding box center [441, 171] width 43 height 14
click at [172, 133] on input "B3528N" at bounding box center [304, 134] width 315 height 14
paste input "O38322"
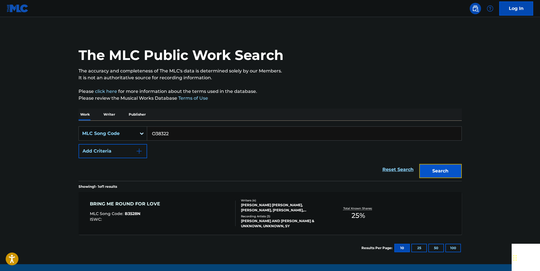
click at [431, 171] on button "Search" at bounding box center [441, 171] width 43 height 14
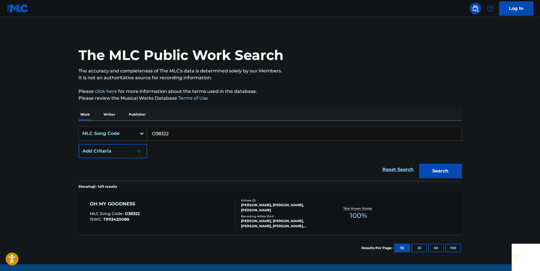
click at [179, 139] on input "O38322" at bounding box center [304, 134] width 315 height 14
click at [179, 138] on input "O38322" at bounding box center [304, 134] width 315 height 14
paste input "I17544"
click at [431, 170] on button "Search" at bounding box center [441, 171] width 43 height 14
click at [179, 134] on input "I17544" at bounding box center [304, 134] width 315 height 14
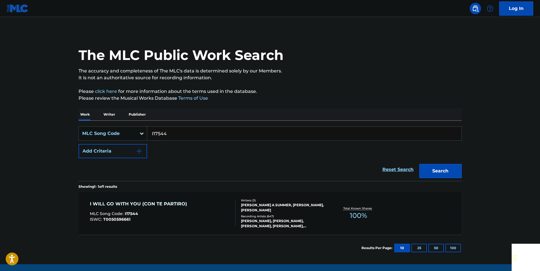
drag, startPoint x: 179, startPoint y: 134, endPoint x: 159, endPoint y: 133, distance: 19.9
click at [179, 133] on input "I17544" at bounding box center [304, 134] width 315 height 14
paste input "L14045"
click at [430, 164] on button "Search" at bounding box center [441, 171] width 43 height 14
click at [182, 133] on input "L14045" at bounding box center [304, 134] width 315 height 14
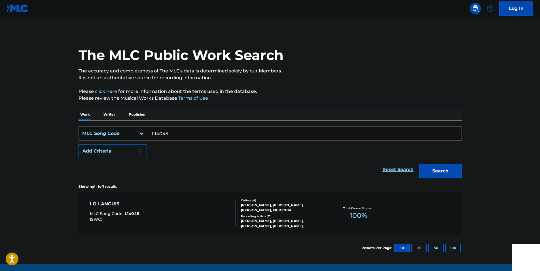
click at [182, 133] on input "L14045" at bounding box center [304, 134] width 315 height 14
paste input "EC10MV"
click at [430, 167] on button "Search" at bounding box center [441, 171] width 43 height 14
click at [168, 132] on input "EC10MV" at bounding box center [304, 134] width 315 height 14
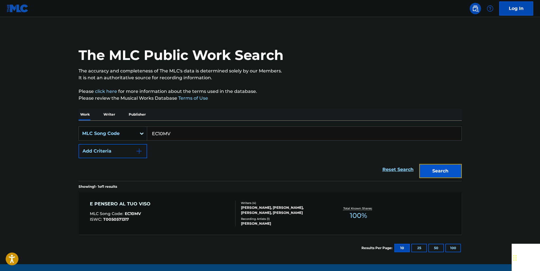
click at [427, 167] on button "Search" at bounding box center [441, 171] width 43 height 14
click at [171, 131] on input "EC10MV" at bounding box center [304, 134] width 315 height 14
paste input "S0579A"
click at [431, 170] on button "Search" at bounding box center [441, 171] width 43 height 14
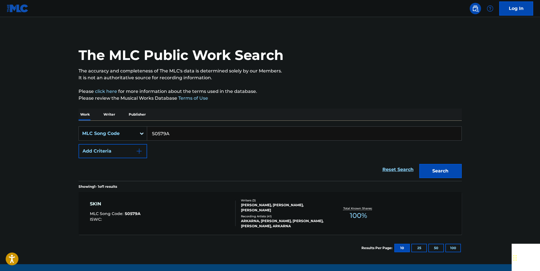
click at [161, 132] on input "S0579A" at bounding box center [304, 134] width 315 height 14
paste input "I12379"
click at [431, 170] on button "Search" at bounding box center [441, 171] width 43 height 14
click at [172, 128] on input "I12379" at bounding box center [304, 134] width 315 height 14
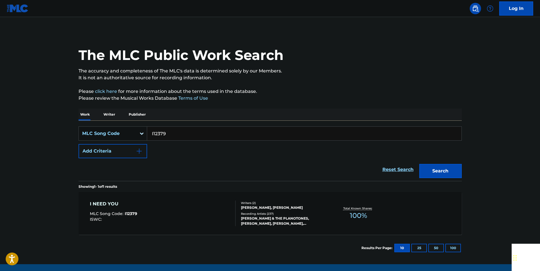
click at [172, 128] on input "I12379" at bounding box center [304, 134] width 315 height 14
click at [165, 132] on input "I12379" at bounding box center [304, 134] width 315 height 14
paste
click at [431, 169] on button "Search" at bounding box center [441, 171] width 43 height 14
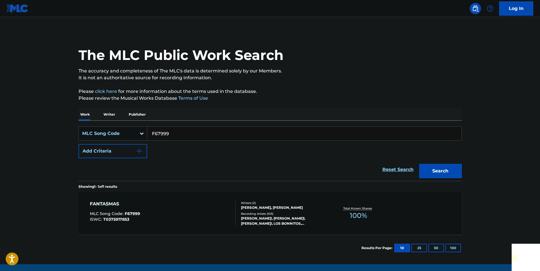
click at [169, 131] on input "F67999" at bounding box center [304, 134] width 315 height 14
click at [431, 168] on button "Search" at bounding box center [441, 171] width 43 height 14
click at [176, 132] on input "I0982B" at bounding box center [304, 134] width 315 height 14
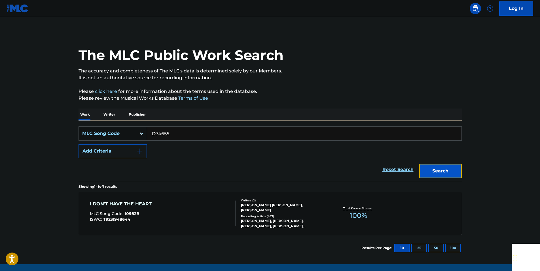
click at [431, 171] on button "Search" at bounding box center [441, 171] width 43 height 14
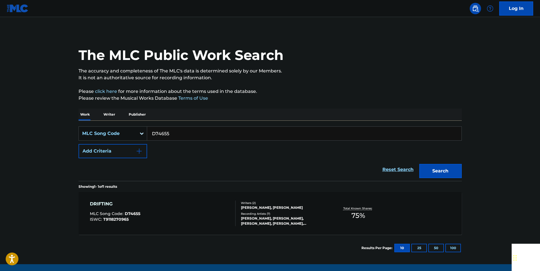
click at [170, 134] on input "D74655" at bounding box center [304, 134] width 315 height 14
click at [431, 169] on button "Search" at bounding box center [441, 171] width 43 height 14
click at [175, 134] on input "HV9TVR" at bounding box center [304, 134] width 315 height 14
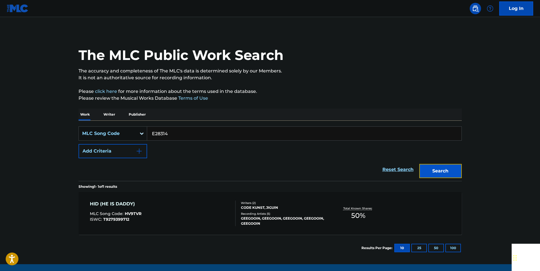
click at [431, 175] on button "Search" at bounding box center [441, 171] width 43 height 14
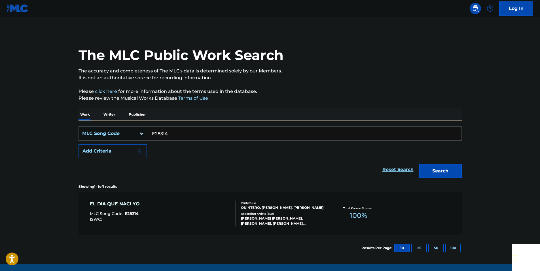
click at [178, 134] on input "E28314" at bounding box center [304, 134] width 315 height 14
click at [431, 167] on button "Search" at bounding box center [441, 171] width 43 height 14
click at [165, 138] on input "E01423" at bounding box center [304, 134] width 315 height 14
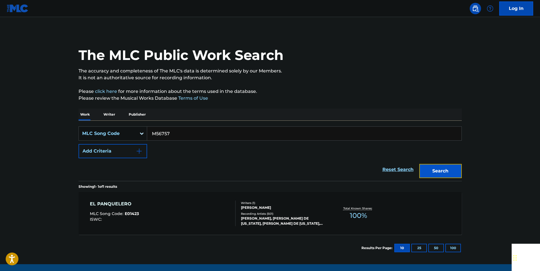
click at [431, 174] on button "Search" at bounding box center [441, 171] width 43 height 14
click at [175, 136] on input "M56757" at bounding box center [304, 134] width 315 height 14
click at [431, 168] on button "Search" at bounding box center [441, 171] width 43 height 14
click at [167, 130] on input "C81883" at bounding box center [304, 134] width 315 height 14
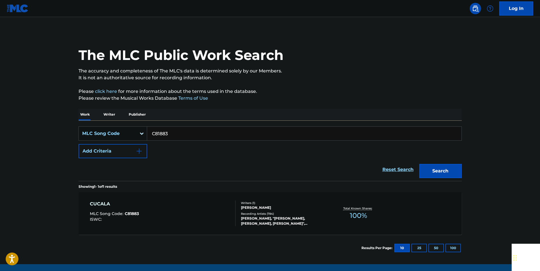
click at [167, 130] on input "C81883" at bounding box center [304, 134] width 315 height 14
click at [423, 163] on div "Search" at bounding box center [439, 169] width 45 height 23
click at [427, 170] on button "Search" at bounding box center [441, 171] width 43 height 14
click at [181, 136] on input "I58364" at bounding box center [304, 134] width 315 height 14
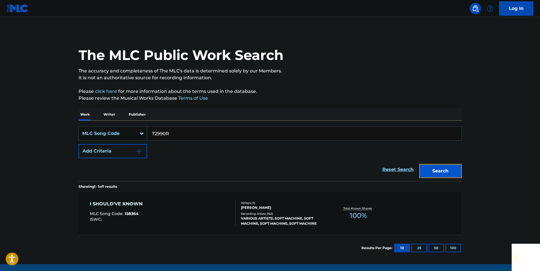
click at [431, 167] on button "Search" at bounding box center [441, 171] width 43 height 14
click at [176, 132] on input "T2990R" at bounding box center [304, 134] width 315 height 14
click at [431, 175] on button "Search" at bounding box center [441, 171] width 43 height 14
click at [178, 136] on input "M16083" at bounding box center [304, 134] width 315 height 14
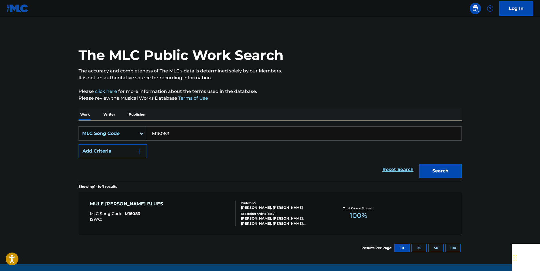
click at [178, 136] on input "M16083" at bounding box center [304, 134] width 315 height 14
click at [431, 168] on button "Search" at bounding box center [441, 171] width 43 height 14
click at [166, 131] on input "N61980" at bounding box center [304, 134] width 315 height 14
click at [431, 171] on button "Search" at bounding box center [441, 171] width 43 height 14
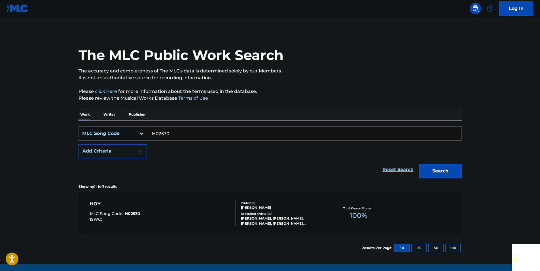
click at [182, 133] on input "H02530" at bounding box center [304, 134] width 315 height 14
click at [431, 176] on button "Search" at bounding box center [441, 171] width 43 height 14
click at [172, 132] on input "A51386" at bounding box center [304, 134] width 315 height 14
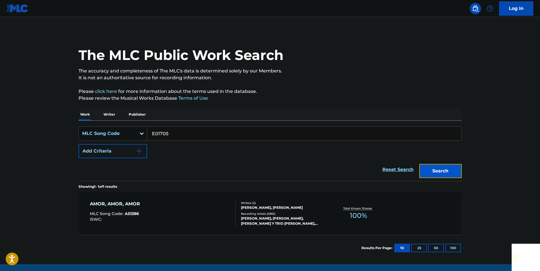
click at [431, 173] on button "Search" at bounding box center [441, 171] width 43 height 14
click at [176, 133] on input "E01705" at bounding box center [304, 134] width 315 height 14
click at [431, 169] on button "Search" at bounding box center [441, 171] width 43 height 14
click at [174, 130] on input "964549" at bounding box center [304, 134] width 315 height 14
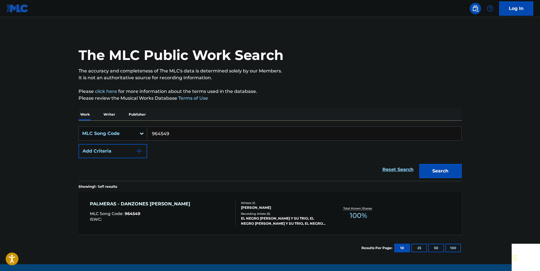
drag, startPoint x: 174, startPoint y: 130, endPoint x: 167, endPoint y: 132, distance: 8.0
click at [174, 131] on input "964549" at bounding box center [304, 134] width 315 height 14
click at [431, 166] on button "Search" at bounding box center [441, 171] width 43 height 14
click at [171, 133] on input "P6582A" at bounding box center [304, 134] width 315 height 14
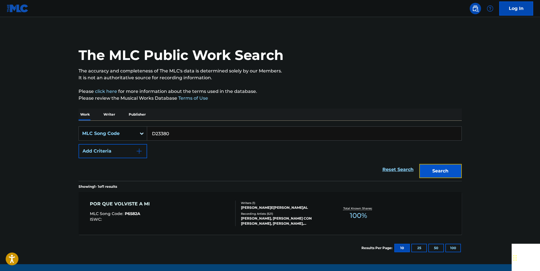
click at [431, 169] on button "Search" at bounding box center [441, 171] width 43 height 14
click at [168, 134] on input "D23380" at bounding box center [304, 134] width 315 height 14
click at [431, 167] on button "Search" at bounding box center [441, 171] width 43 height 14
click at [180, 135] on input "S8721U" at bounding box center [304, 134] width 315 height 14
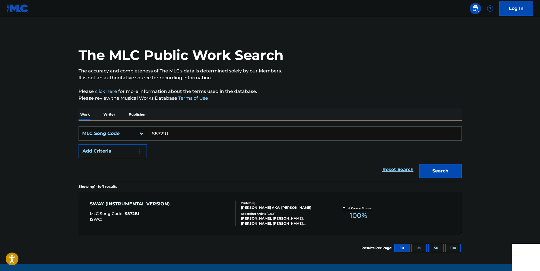
click at [180, 135] on input "S8721U" at bounding box center [304, 134] width 315 height 14
click at [431, 167] on button "Search" at bounding box center [441, 171] width 43 height 14
click at [173, 134] on input "S37637" at bounding box center [304, 134] width 315 height 14
click at [170, 134] on input "S37637" at bounding box center [304, 134] width 315 height 14
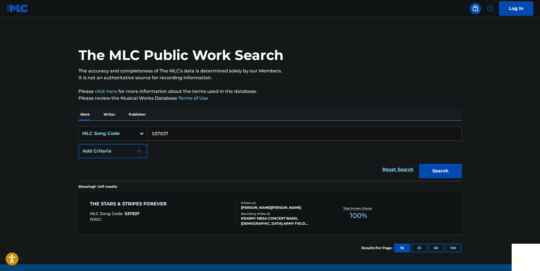
click at [170, 134] on input "S37637" at bounding box center [304, 134] width 315 height 14
click at [431, 170] on button "Search" at bounding box center [441, 171] width 43 height 14
click at [164, 134] on input "L15613" at bounding box center [304, 134] width 315 height 14
click at [431, 170] on button "Search" at bounding box center [441, 171] width 43 height 14
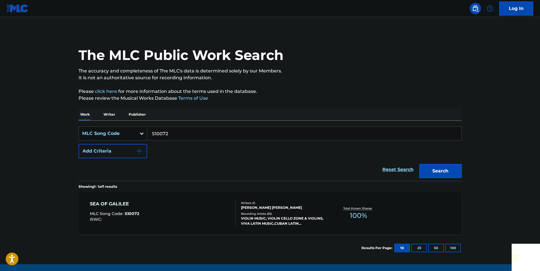
click at [163, 137] on input "S10072" at bounding box center [304, 134] width 315 height 14
click at [426, 166] on button "Search" at bounding box center [441, 171] width 43 height 14
click at [181, 128] on input "902558" at bounding box center [304, 134] width 315 height 14
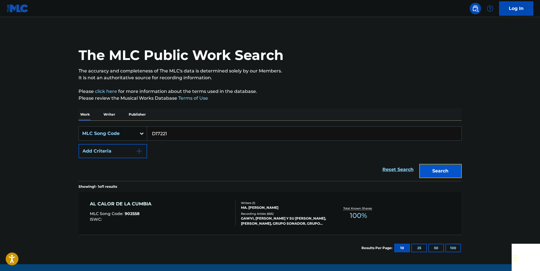
click at [428, 170] on button "Search" at bounding box center [441, 171] width 43 height 14
click at [172, 132] on input "D17221" at bounding box center [304, 134] width 315 height 14
click at [431, 166] on button "Search" at bounding box center [441, 171] width 43 height 14
click at [173, 130] on input "D17221" at bounding box center [304, 134] width 315 height 14
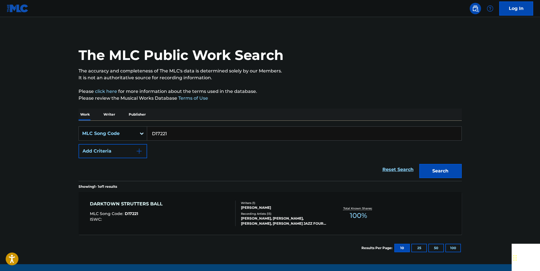
click at [173, 130] on input "D17221" at bounding box center [304, 134] width 315 height 14
click at [431, 172] on button "Search" at bounding box center [441, 171] width 43 height 14
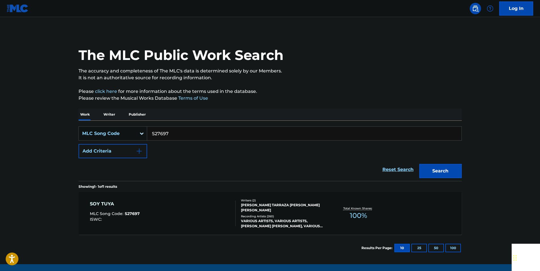
click at [171, 139] on input "S27697" at bounding box center [304, 134] width 315 height 14
click at [171, 138] on input "S27697" at bounding box center [304, 134] width 315 height 14
click at [172, 131] on input "S27697" at bounding box center [304, 134] width 315 height 14
click at [431, 169] on button "Search" at bounding box center [441, 171] width 43 height 14
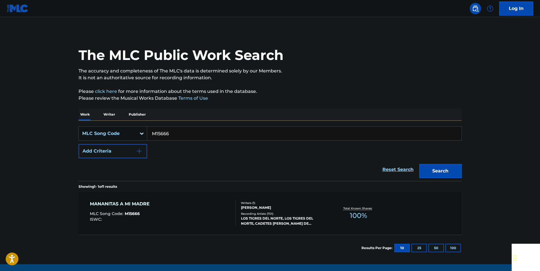
click at [172, 128] on input "M15666" at bounding box center [304, 134] width 315 height 14
click at [431, 169] on button "Search" at bounding box center [441, 171] width 43 height 14
click at [168, 134] on input "W2185E" at bounding box center [304, 134] width 315 height 14
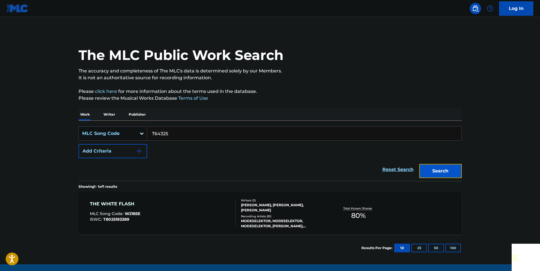
click at [427, 176] on button "Search" at bounding box center [441, 171] width 43 height 14
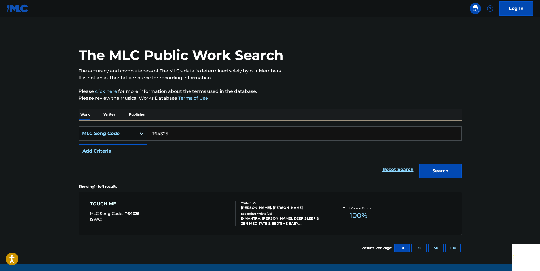
click at [168, 132] on input "T64325" at bounding box center [304, 134] width 315 height 14
click at [431, 168] on button "Search" at bounding box center [441, 171] width 43 height 14
click at [170, 133] on input "L7742V" at bounding box center [304, 134] width 315 height 14
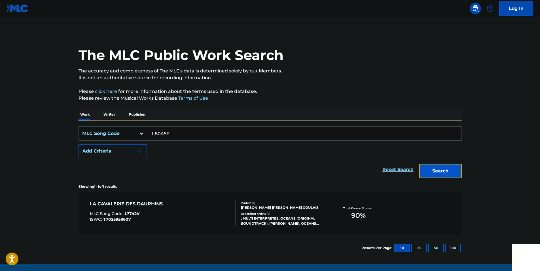
click at [431, 171] on button "Search" at bounding box center [441, 171] width 43 height 14
click at [176, 132] on input "L8045F" at bounding box center [304, 134] width 315 height 14
click at [176, 131] on input "L8045F" at bounding box center [304, 134] width 315 height 14
click at [431, 167] on button "Search" at bounding box center [441, 171] width 43 height 14
click at [169, 134] on input "X7152J" at bounding box center [304, 134] width 315 height 14
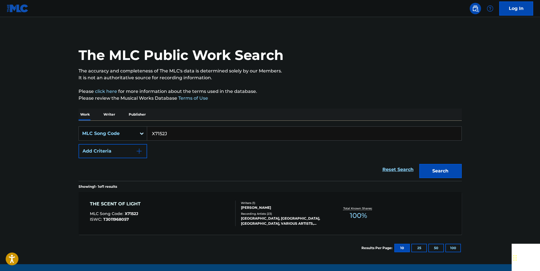
click at [169, 134] on input "X7152J" at bounding box center [304, 134] width 315 height 14
click at [431, 168] on button "Search" at bounding box center [441, 171] width 43 height 14
click at [174, 133] on input "O01699" at bounding box center [304, 134] width 315 height 14
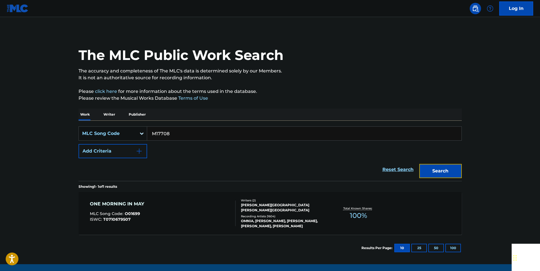
drag, startPoint x: 450, startPoint y: 167, endPoint x: 200, endPoint y: 24, distance: 288.8
click at [431, 167] on button "Search" at bounding box center [441, 171] width 43 height 14
click at [176, 136] on input "M17708" at bounding box center [304, 134] width 315 height 14
click at [431, 169] on button "Search" at bounding box center [441, 171] width 43 height 14
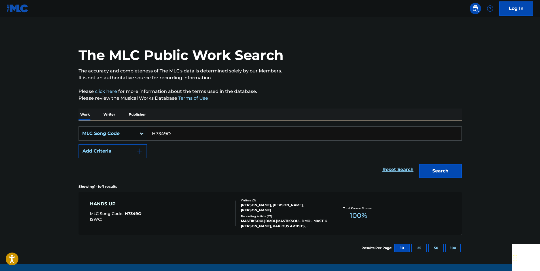
click at [173, 135] on input "H7349O" at bounding box center [304, 134] width 315 height 14
click at [431, 174] on button "Search" at bounding box center [441, 171] width 43 height 14
click at [171, 134] on input "OD03B2" at bounding box center [304, 134] width 315 height 14
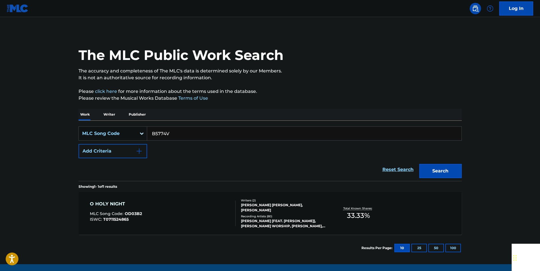
click at [431, 162] on div "Search" at bounding box center [439, 169] width 45 height 23
click at [431, 172] on button "Search" at bounding box center [441, 171] width 43 height 14
click at [172, 131] on input "B5774V" at bounding box center [304, 134] width 315 height 14
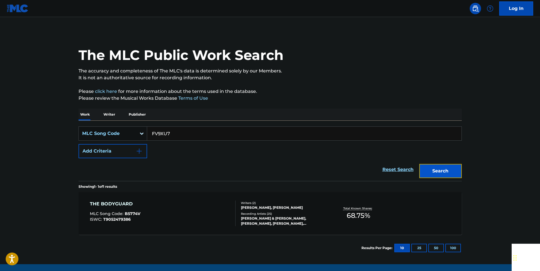
click at [431, 172] on button "Search" at bounding box center [441, 171] width 43 height 14
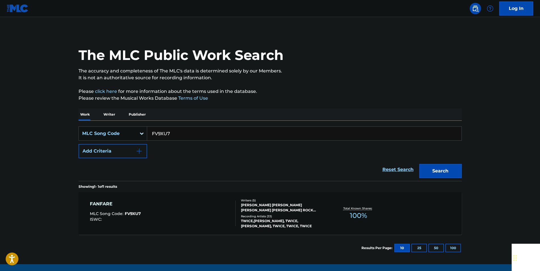
click at [178, 132] on input "FV9XU7" at bounding box center [304, 134] width 315 height 14
drag, startPoint x: 178, startPoint y: 132, endPoint x: 165, endPoint y: 134, distance: 12.8
click at [177, 132] on input "FV9XU7" at bounding box center [304, 134] width 315 height 14
click at [431, 171] on button "Search" at bounding box center [441, 171] width 43 height 14
click at [178, 134] on input "C76424" at bounding box center [304, 134] width 315 height 14
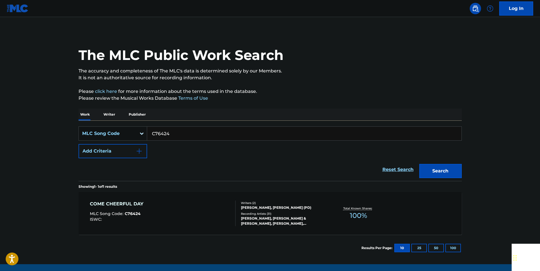
drag, startPoint x: 178, startPoint y: 134, endPoint x: 171, endPoint y: 134, distance: 7.1
click at [177, 134] on input "C76424" at bounding box center [304, 134] width 315 height 14
click at [429, 172] on button "Search" at bounding box center [441, 171] width 43 height 14
click at [172, 136] on input "B15966" at bounding box center [304, 134] width 315 height 14
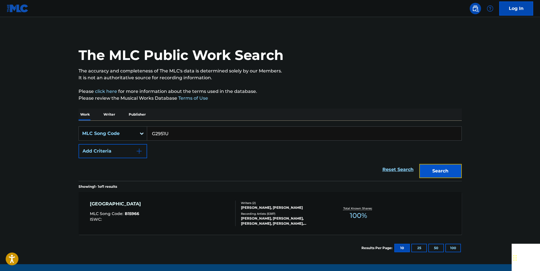
click at [431, 171] on button "Search" at bounding box center [441, 171] width 43 height 14
click at [175, 134] on input "G2951U" at bounding box center [304, 134] width 315 height 14
click at [431, 168] on button "Search" at bounding box center [441, 171] width 43 height 14
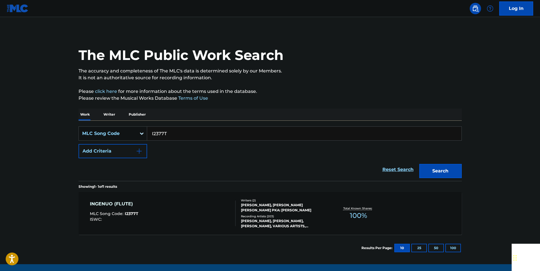
click at [173, 131] on input "I2377T" at bounding box center [304, 134] width 315 height 14
drag, startPoint x: 173, startPoint y: 131, endPoint x: 163, endPoint y: 133, distance: 10.4
click at [173, 131] on input "I2377T" at bounding box center [304, 134] width 315 height 14
click at [431, 173] on button "Search" at bounding box center [441, 171] width 43 height 14
click at [172, 132] on input "G0923C" at bounding box center [304, 134] width 315 height 14
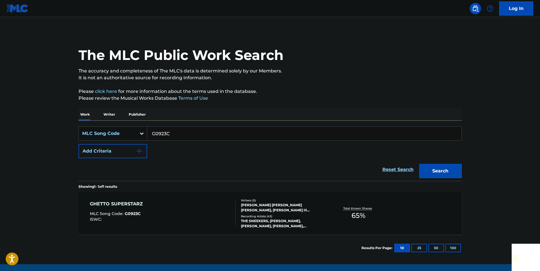
click at [172, 132] on input "G0923C" at bounding box center [304, 134] width 315 height 14
click at [431, 166] on button "Search" at bounding box center [441, 171] width 43 height 14
click at [169, 133] on input "S0021A" at bounding box center [304, 134] width 315 height 14
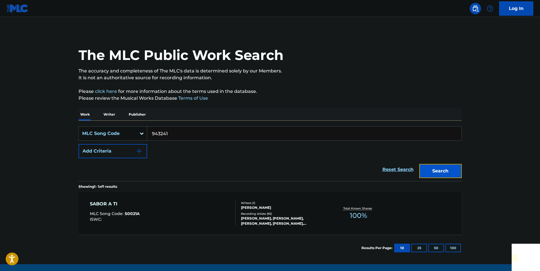
click at [427, 171] on button "Search" at bounding box center [441, 171] width 43 height 14
click at [176, 135] on input "943241" at bounding box center [304, 134] width 315 height 14
click at [431, 173] on button "Search" at bounding box center [441, 171] width 43 height 14
click at [170, 133] on input "C08013" at bounding box center [304, 134] width 315 height 14
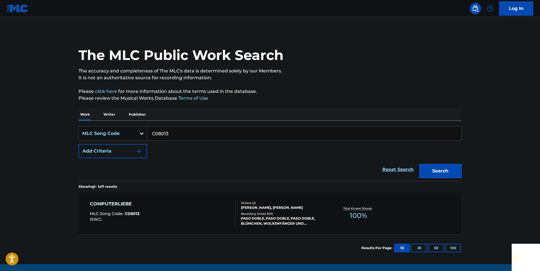
click at [170, 133] on input "C08013" at bounding box center [304, 134] width 315 height 14
click at [429, 167] on button "Search" at bounding box center [441, 171] width 43 height 14
click at [173, 133] on input "L69430" at bounding box center [304, 134] width 315 height 14
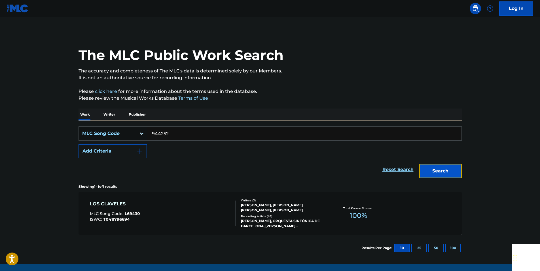
click at [431, 168] on button "Search" at bounding box center [441, 171] width 43 height 14
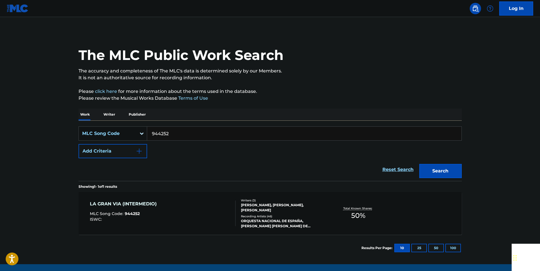
click at [173, 133] on input "944252" at bounding box center [304, 134] width 315 height 14
click at [431, 168] on button "Search" at bounding box center [441, 171] width 43 height 14
click at [173, 141] on div "SearchWithCriteria426d5442-567d-4c3e-bb7c-212fbdb893ce MLC Song Code I13223 Add…" at bounding box center [271, 142] width 384 height 32
click at [170, 136] on input "I13223" at bounding box center [304, 134] width 315 height 14
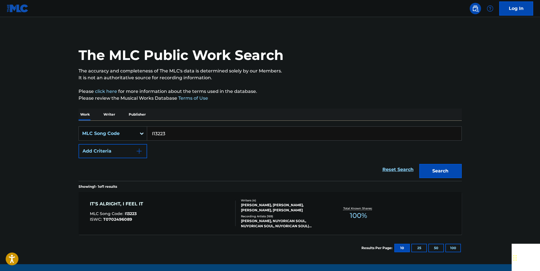
drag, startPoint x: 170, startPoint y: 136, endPoint x: 152, endPoint y: 134, distance: 18.0
click at [169, 135] on input "I13223" at bounding box center [304, 134] width 315 height 14
click at [424, 173] on button "Search" at bounding box center [441, 171] width 43 height 14
click at [169, 135] on input "E0421H" at bounding box center [304, 134] width 315 height 14
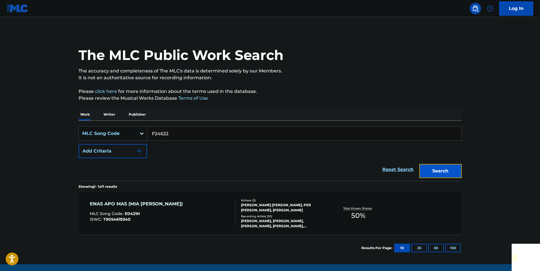
click at [431, 170] on button "Search" at bounding box center [441, 171] width 43 height 14
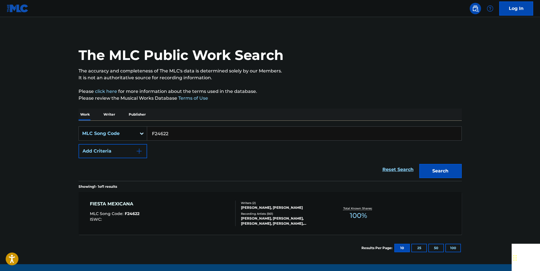
click at [175, 133] on input "F24622" at bounding box center [304, 134] width 315 height 14
click at [174, 133] on input "F24622" at bounding box center [304, 134] width 315 height 14
click at [431, 166] on button "Search" at bounding box center [441, 171] width 43 height 14
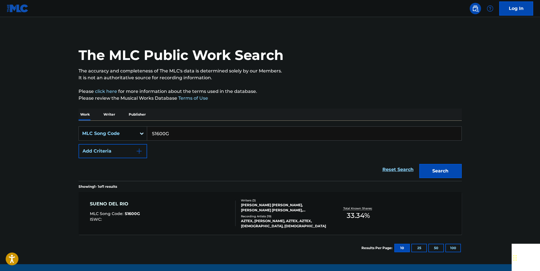
click at [166, 132] on input "S1600G" at bounding box center [304, 134] width 315 height 14
click at [431, 168] on button "Search" at bounding box center [441, 171] width 43 height 14
click at [171, 132] on input "P04555" at bounding box center [304, 134] width 315 height 14
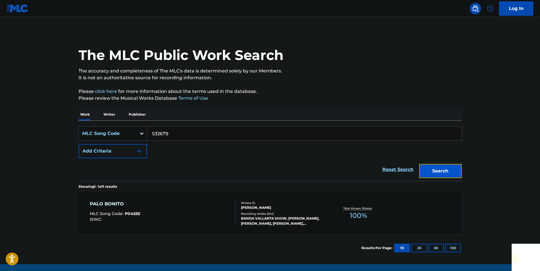
click at [431, 165] on button "Search" at bounding box center [441, 171] width 43 height 14
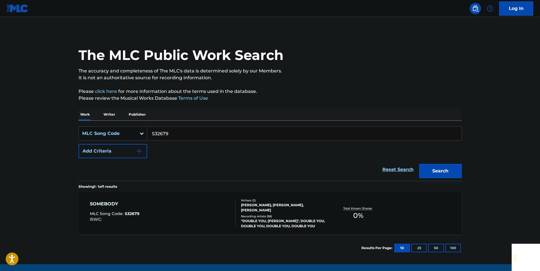
click at [178, 134] on input "S32679" at bounding box center [304, 134] width 315 height 14
drag, startPoint x: 178, startPoint y: 134, endPoint x: 172, endPoint y: 134, distance: 5.7
click at [177, 134] on input "S32679" at bounding box center [304, 134] width 315 height 14
type input "DVBGGR"
click at [431, 172] on button "Search" at bounding box center [441, 171] width 43 height 14
